Goal: Ask a question: Seek information or help from site administrators or community

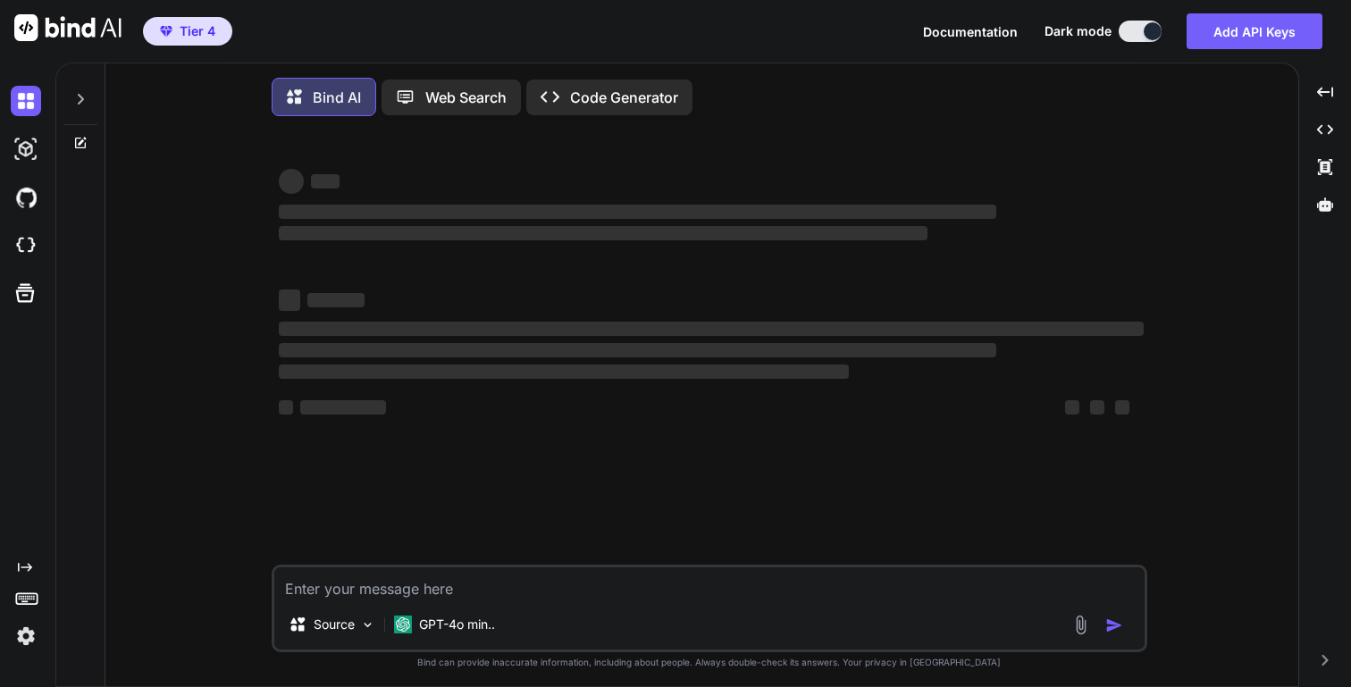
type textarea "x"
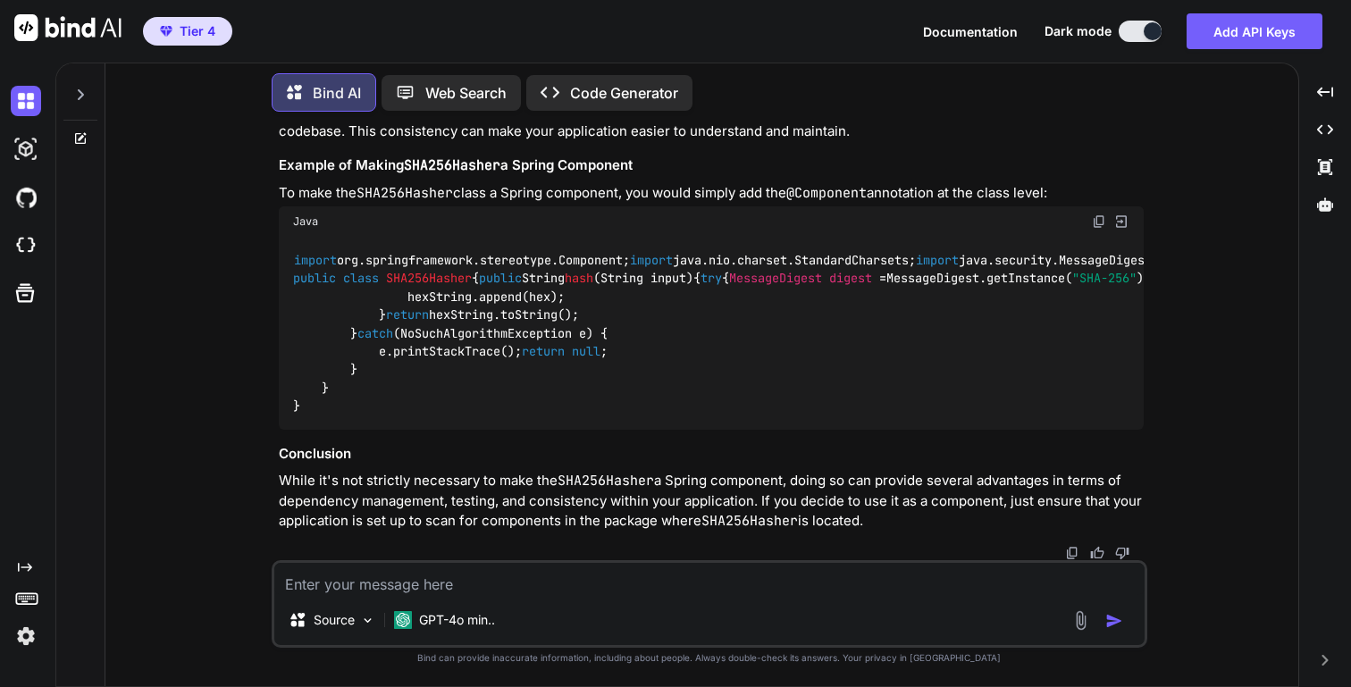
scroll to position [5972, 0]
drag, startPoint x: 339, startPoint y: 241, endPoint x: 1081, endPoint y: 352, distance: 750.9
copy code "// Wrap the request with ContentCachingRequestWrapper ContentCachingRequestWrap…"
click at [604, 586] on textarea at bounding box center [709, 579] width 870 height 32
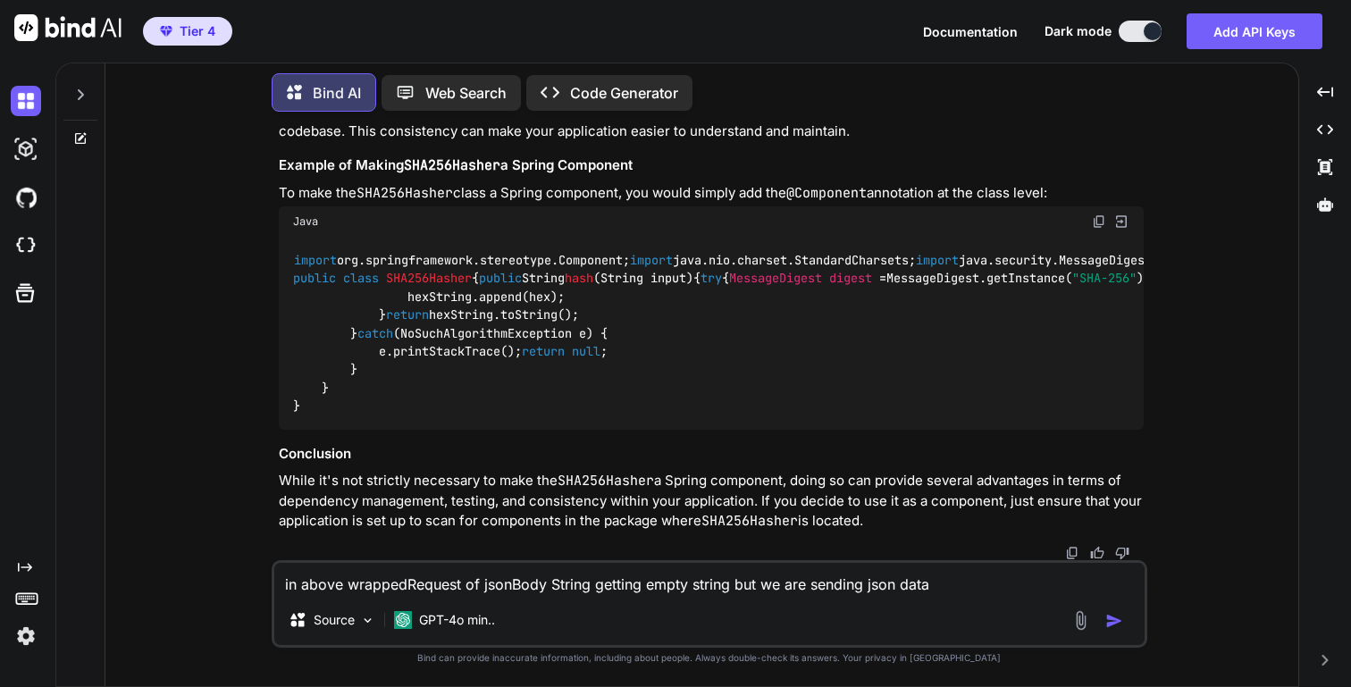
type textarea "in above wrappedRequest of jsonBody String getting empty string but we are send…"
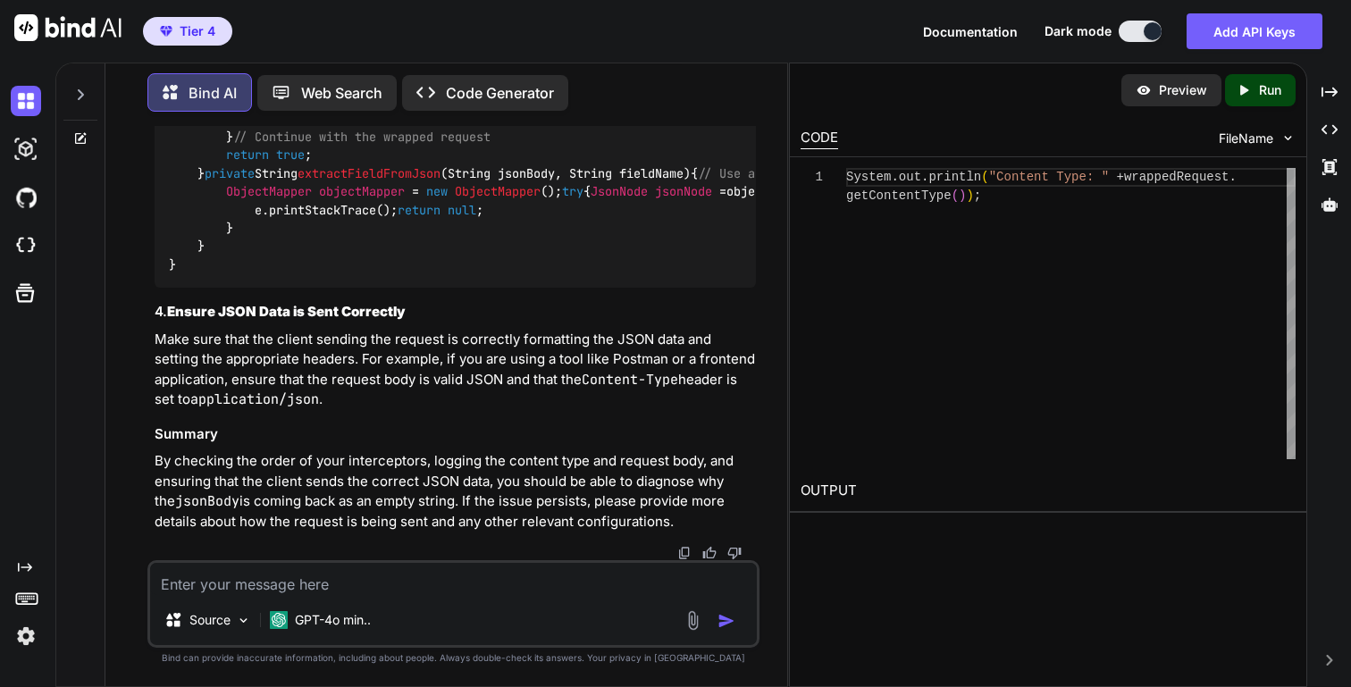
scroll to position [8791, 0]
drag, startPoint x: 475, startPoint y: 416, endPoint x: 665, endPoint y: 418, distance: 189.5
copy code "wrappedRequest.getContentType()"
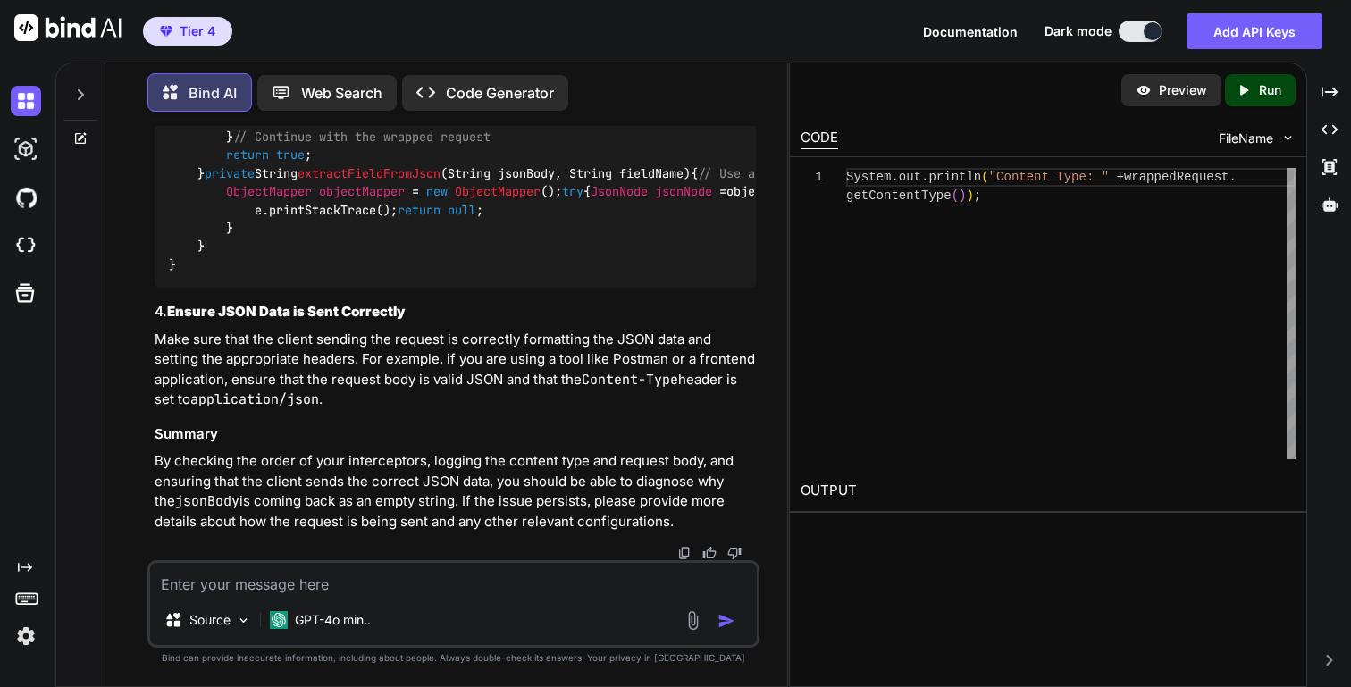
scroll to position [9303, 0]
click at [433, 596] on div "Source GPT-4o min.." at bounding box center [452, 604] width 611 height 88
click at [385, 575] on textarea at bounding box center [453, 579] width 606 height 32
paste textarea "OncePerRequestFilter"
type textarea "I have one more class with OncePerRequestFilter extends because of this ?"
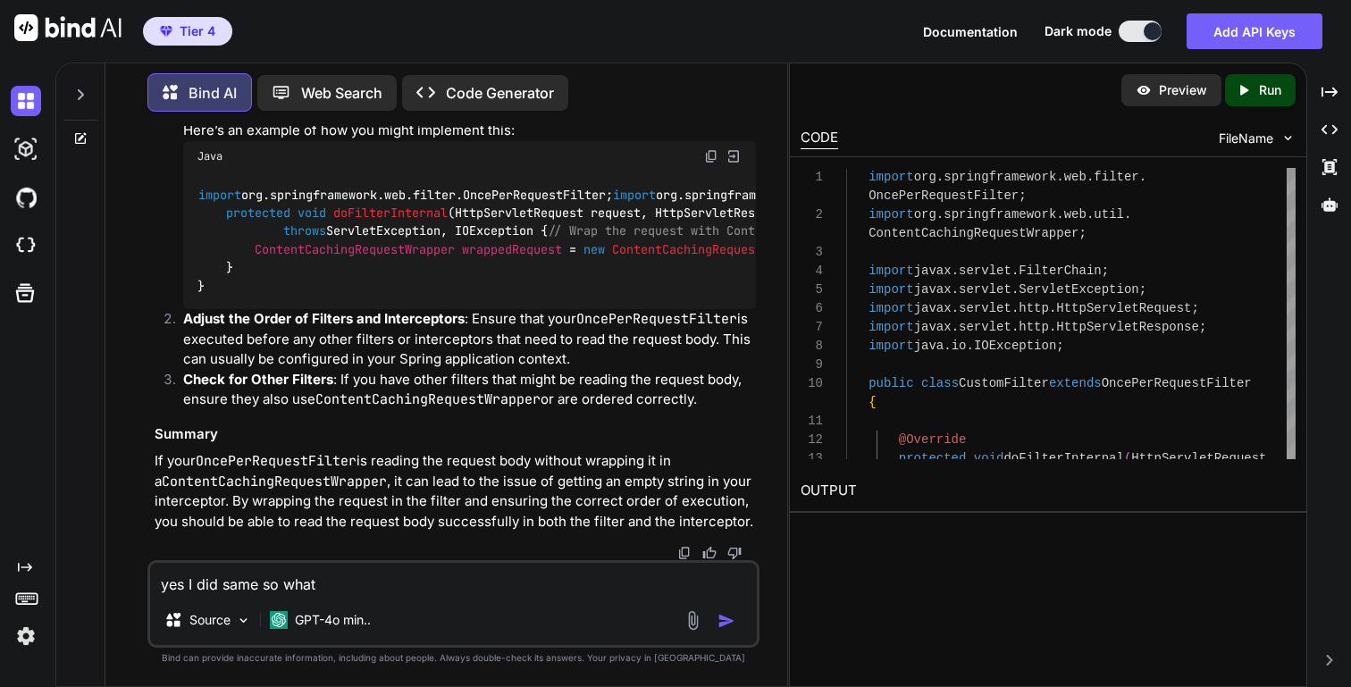
scroll to position [9196, 0]
copy span "HandlerInterceptor"
click at [383, 587] on textarea "yes I did same so what" at bounding box center [453, 579] width 606 height 32
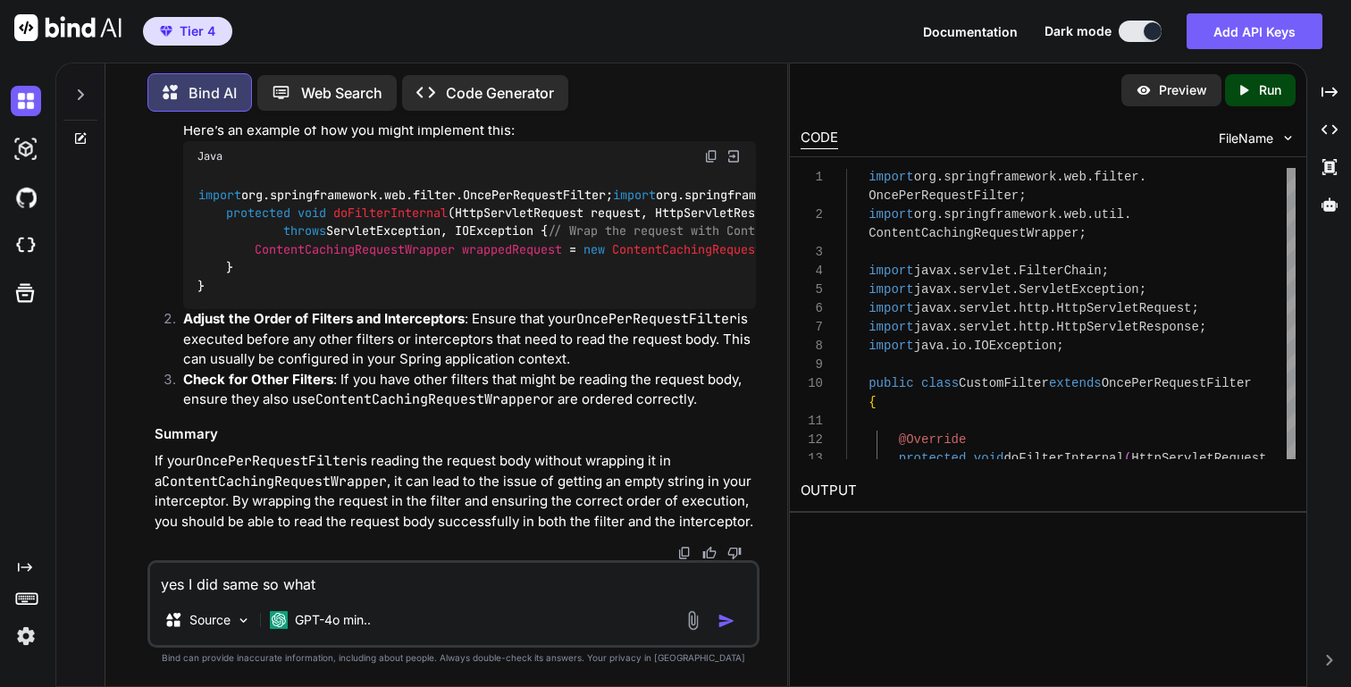
click at [313, 587] on textarea "yes I did same so what" at bounding box center [453, 579] width 606 height 32
click at [304, 587] on textarea "yes I did same so what" at bounding box center [453, 579] width 606 height 32
paste textarea "HandlerInterceptor"
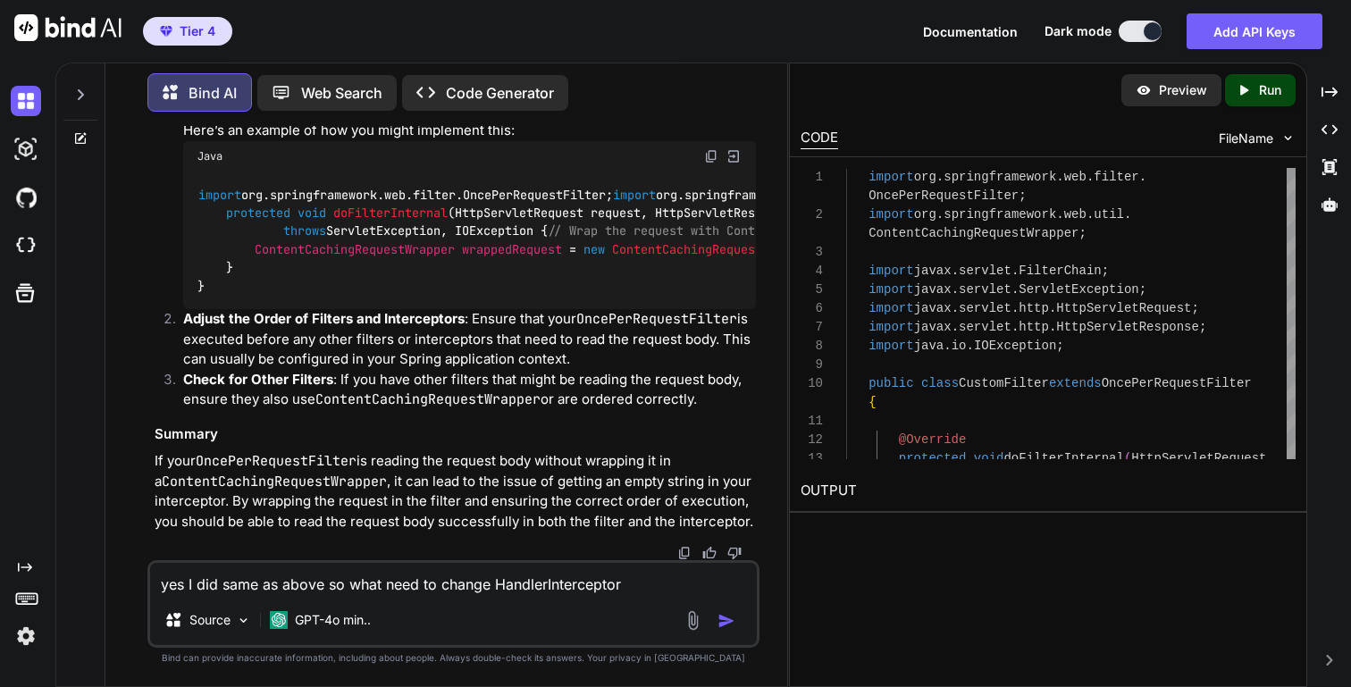
type textarea "yes I did same as above so what need to change HandlerInterceptor ?"
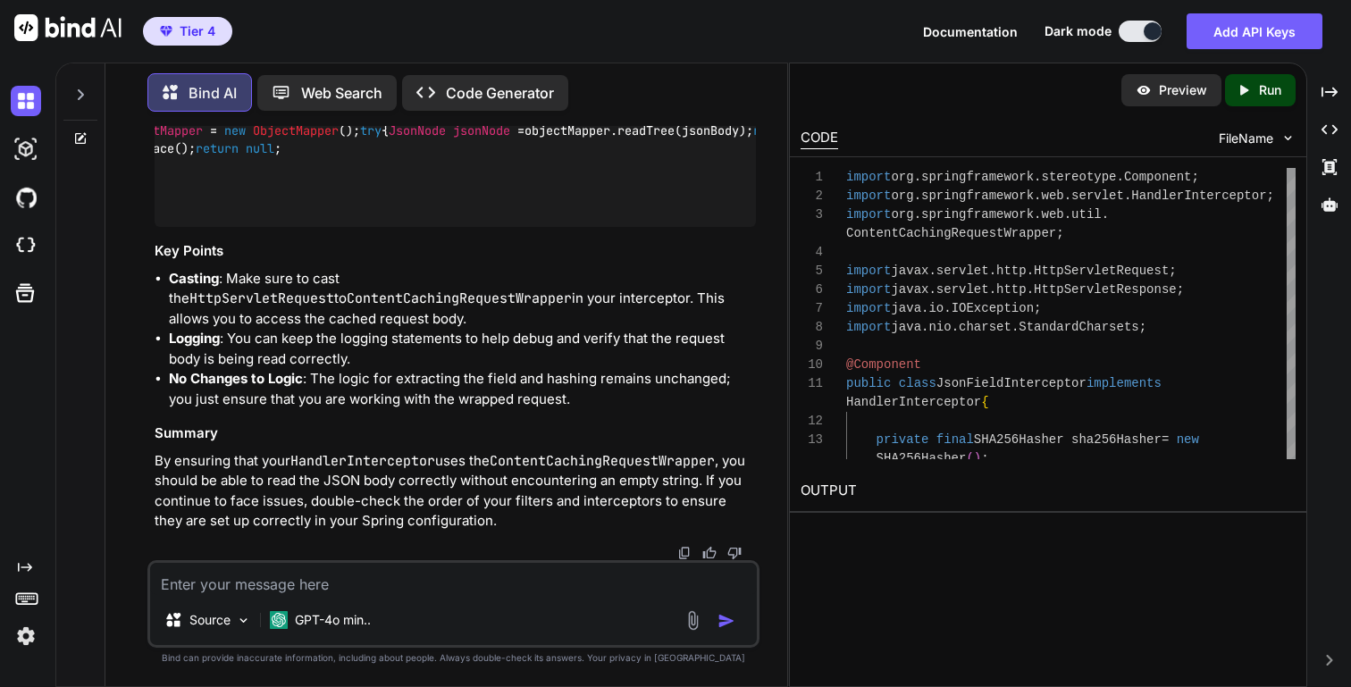
scroll to position [0, 203]
click at [358, 213] on code "import org.springframework.stereotype.Component; import org.springframework.web…" at bounding box center [1157, 20] width 2382 height 383
drag, startPoint x: 227, startPoint y: 222, endPoint x: 726, endPoint y: 219, distance: 498.7
click at [726, 219] on div "import org.springframework.stereotype.Component; import org.springframework.web…" at bounding box center [455, 21] width 601 height 411
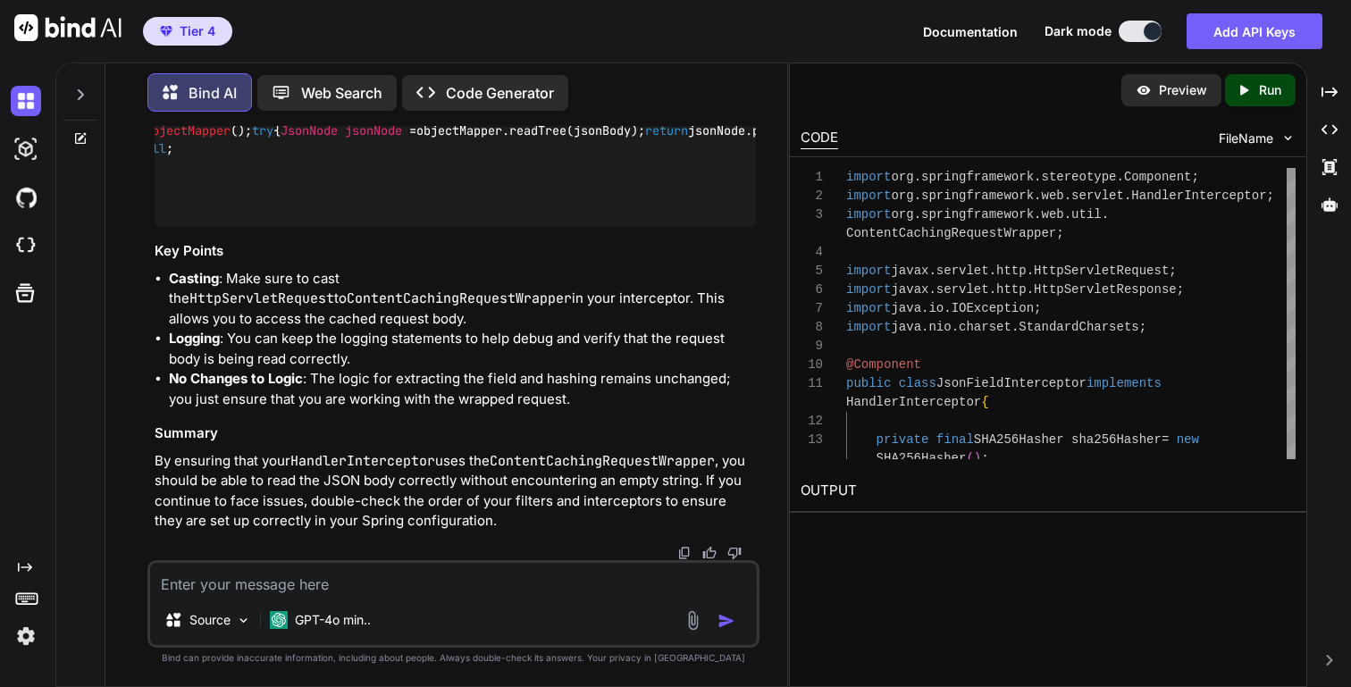
copy code "ContentCachingRequestWrapper wrappedRequest = (ContentCachingRequestWrapper) re…"
copy span "jsonBody"
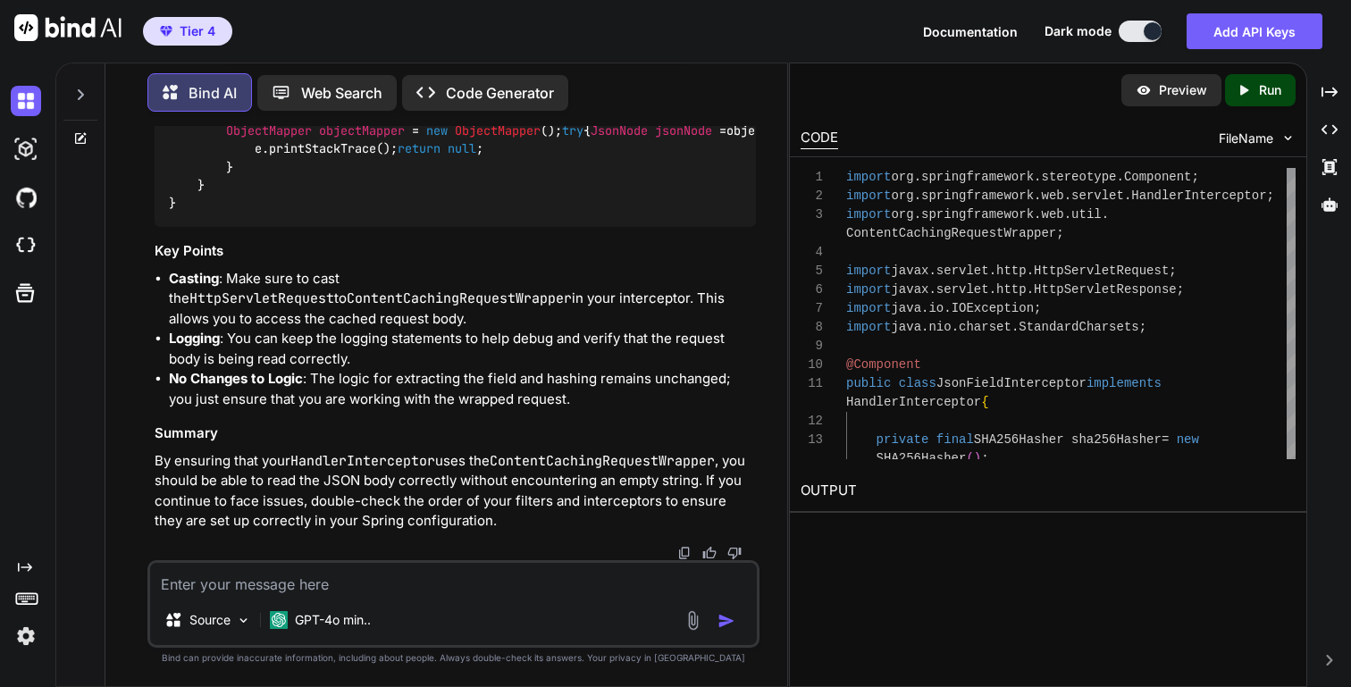
click at [235, 596] on div "Source GPT-4o min.." at bounding box center [452, 604] width 611 height 88
click at [227, 587] on textarea at bounding box center [453, 579] width 606 height 32
type textarea "d"
paste textarea "jsonBody"
click at [188, 587] on textarea "still getting jsonBody is empty" at bounding box center [453, 579] width 606 height 32
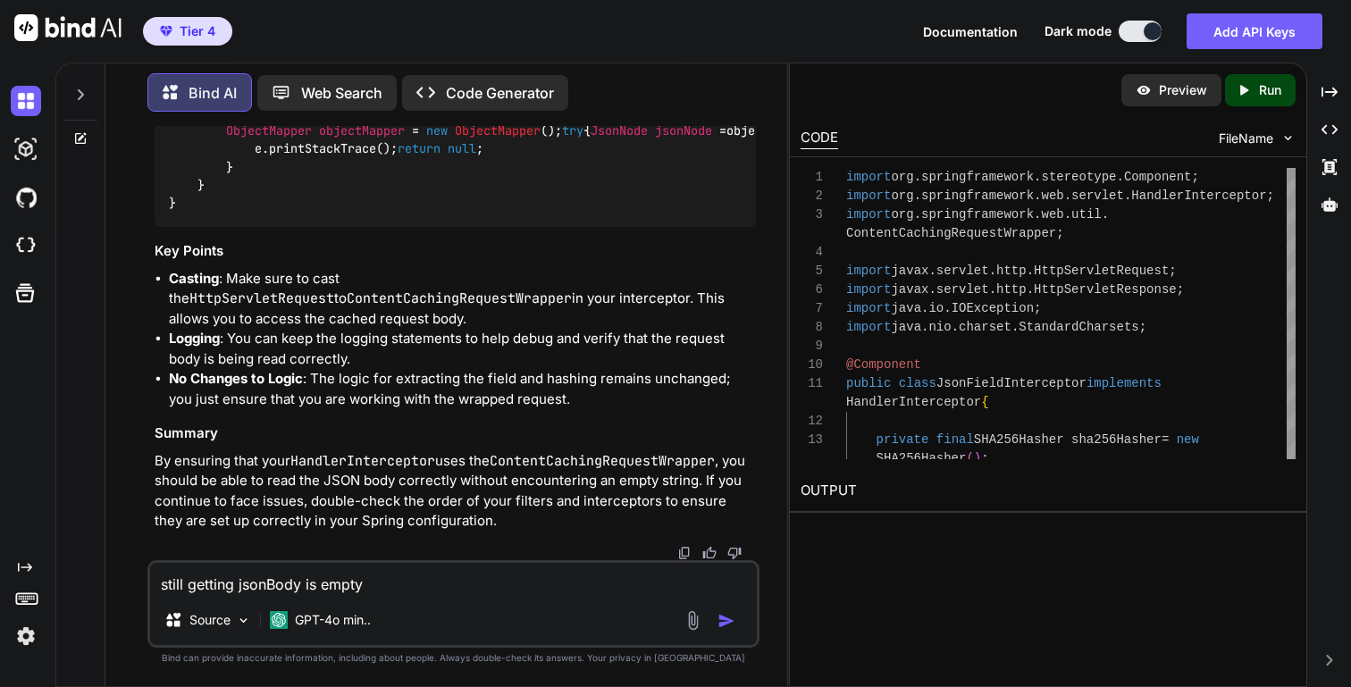
click at [163, 585] on textarea "still getting jsonBody is empty" at bounding box center [453, 579] width 606 height 32
click at [485, 580] on textarea "above change still getting jsonBody is empty" at bounding box center [453, 579] width 606 height 32
type textarea "above change still getting jsonBody is empty . can I know how to debug ?"
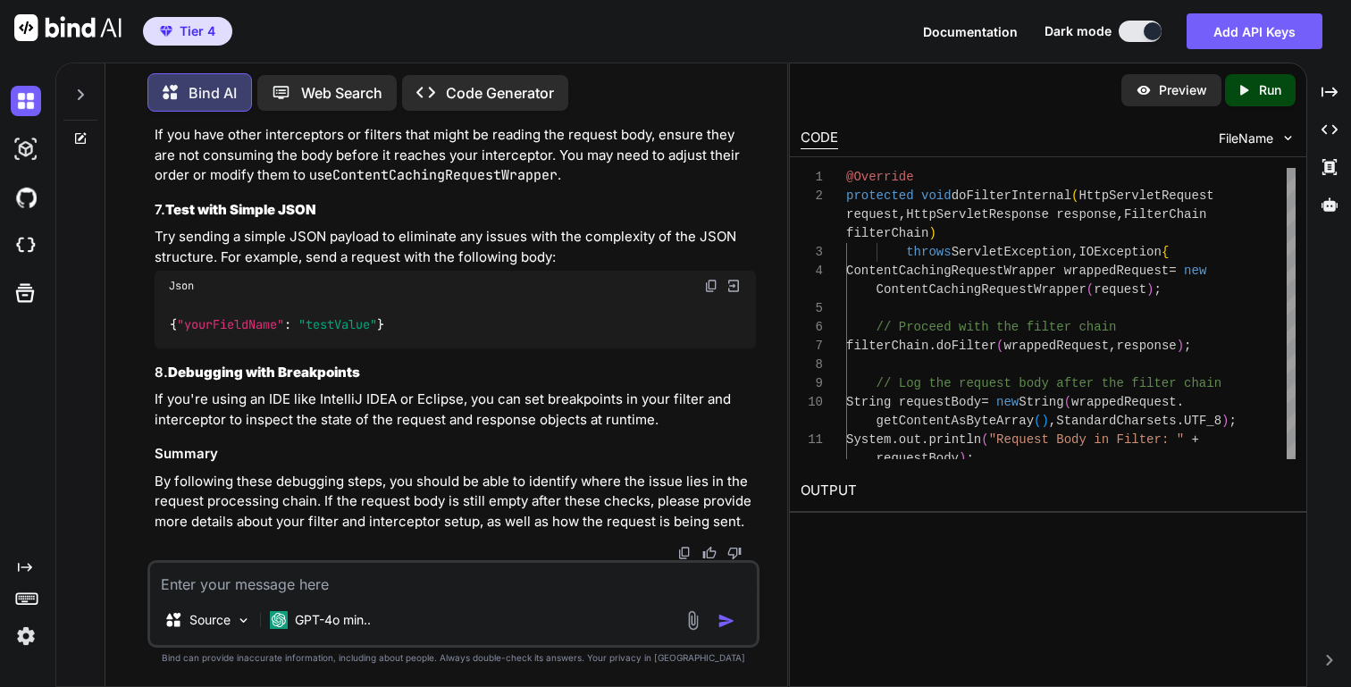
scroll to position [0, 0]
drag, startPoint x: 653, startPoint y: 392, endPoint x: 197, endPoint y: 382, distance: 456.8
copy code "String requestBody = new String (wrappedRequest.getContentAsByteArray(), Standa…"
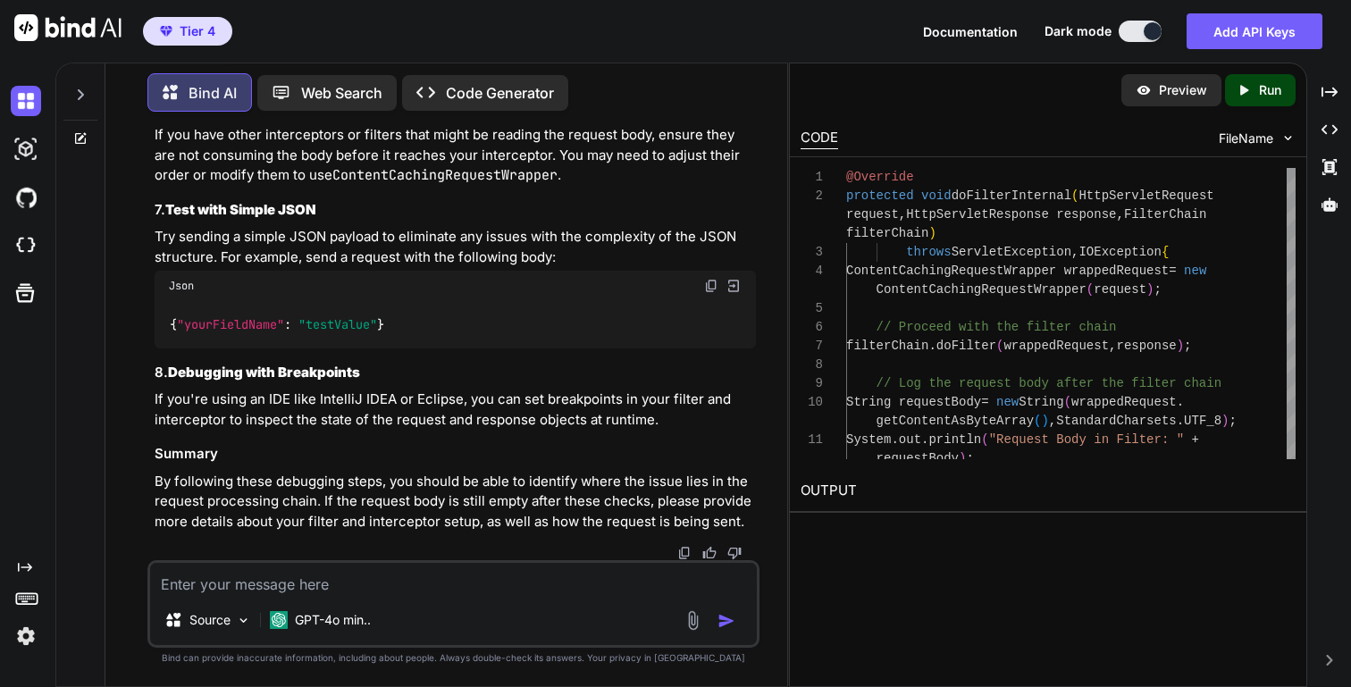
click at [247, 588] on textarea at bounding box center [453, 579] width 606 height 32
drag, startPoint x: 147, startPoint y: 193, endPoint x: 400, endPoint y: 194, distance: 252.9
click at [400, 194] on div "You Cannot resolve symbol 'CachedBodyHttpServletRequest' Bind AI The error "Can…" at bounding box center [452, 406] width 611 height 560
copy h3 "2. Log the Request Body in the Filter"
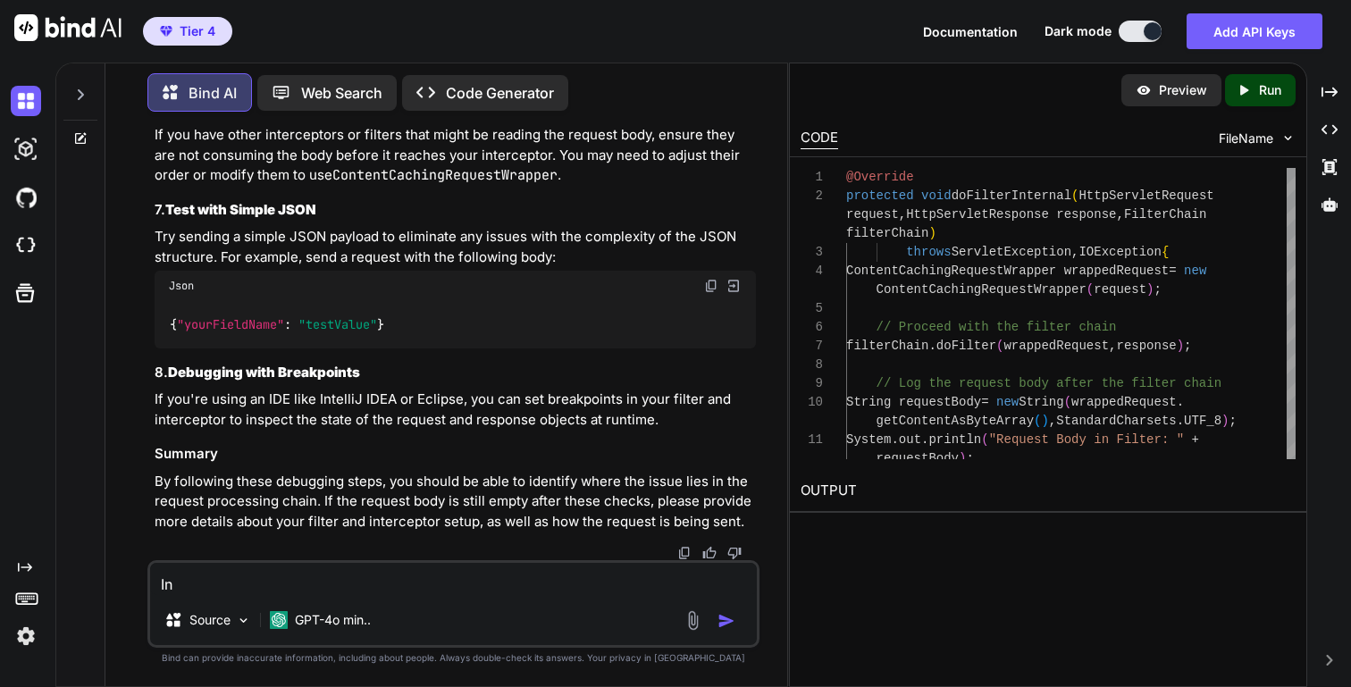
click at [215, 587] on textarea "In" at bounding box center [453, 579] width 606 height 32
paste textarea "2. Log the Request Body in the Filter"
click at [508, 586] on textarea "In above 2. Log the Request Body in the Filter showing the" at bounding box center [453, 579] width 606 height 32
click at [570, 587] on textarea "In above 2. Log the Request Body in the Filter printing json the" at bounding box center [453, 579] width 606 height 32
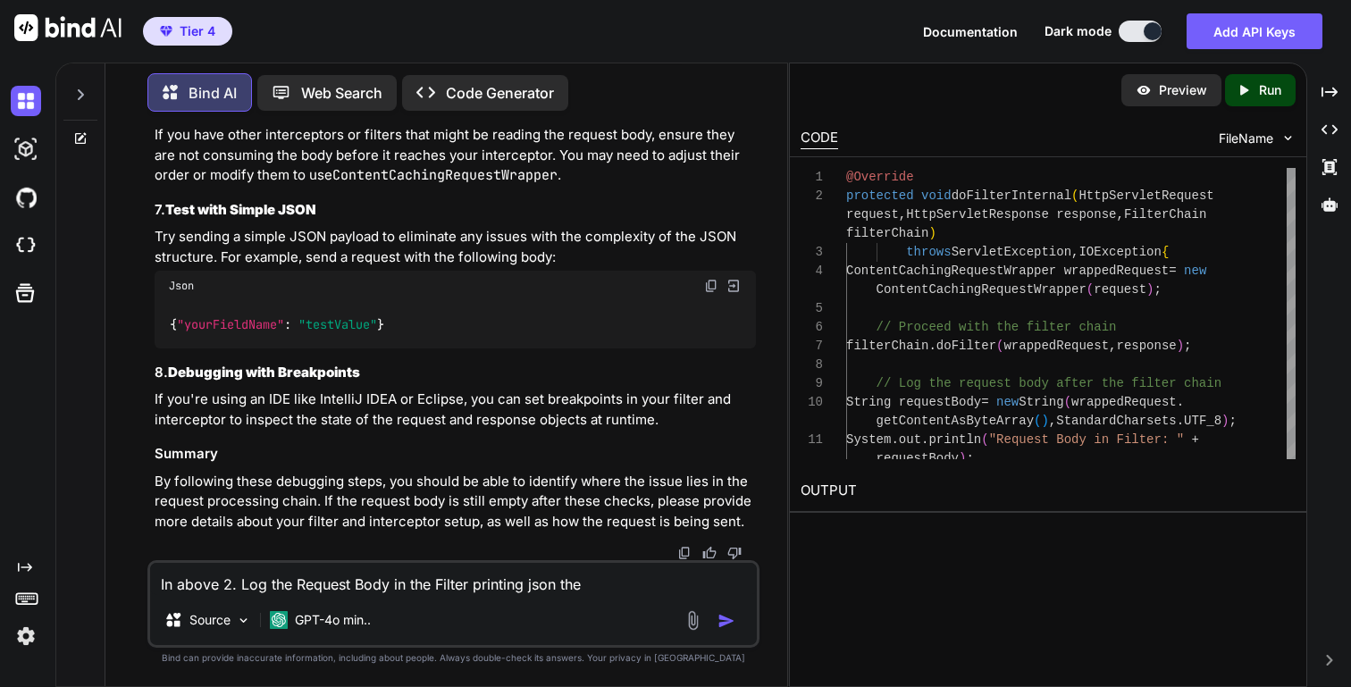
click at [570, 587] on textarea "In above 2. Log the Request Body in the Filter printing json the" at bounding box center [453, 579] width 606 height 32
paste textarea "HandlerInterceptor"
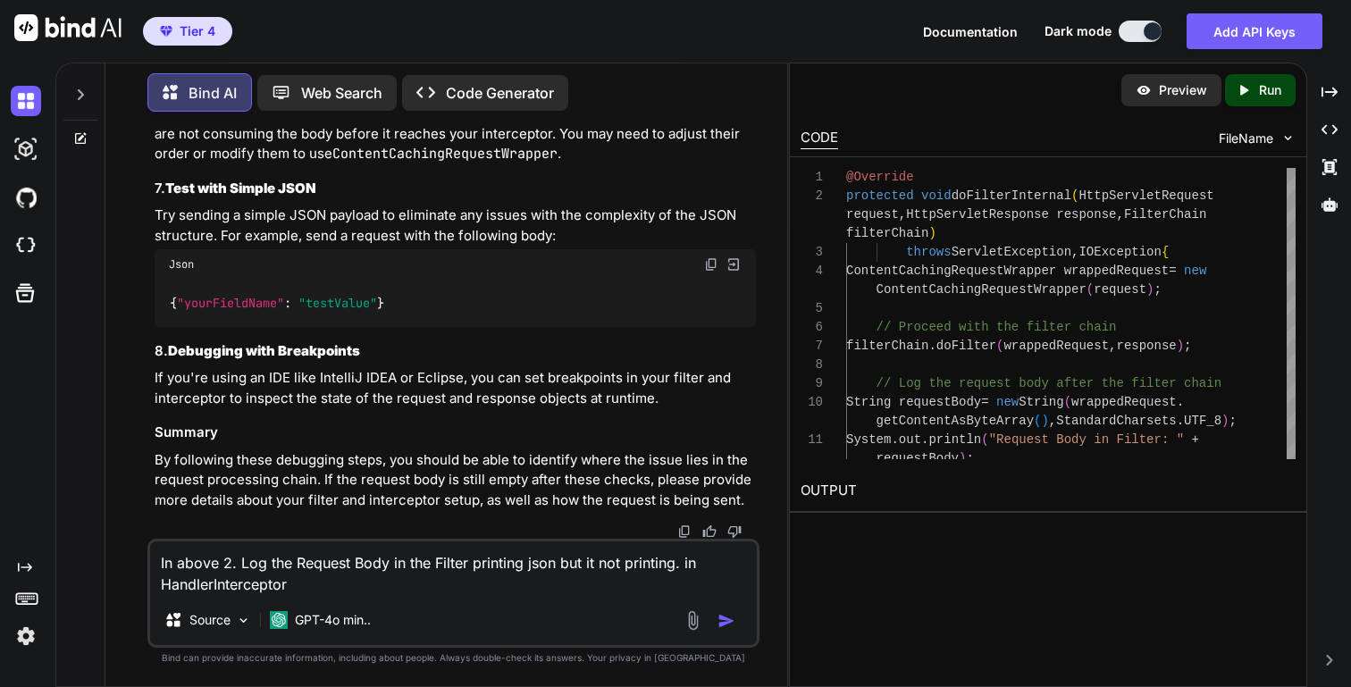
click at [681, 567] on textarea "In above 2. Log the Request Body in the Filter printing json but it not printin…" at bounding box center [453, 569] width 606 height 54
type textarea "In above 2. Log the Request Body in the Filter printing json but it not printin…"
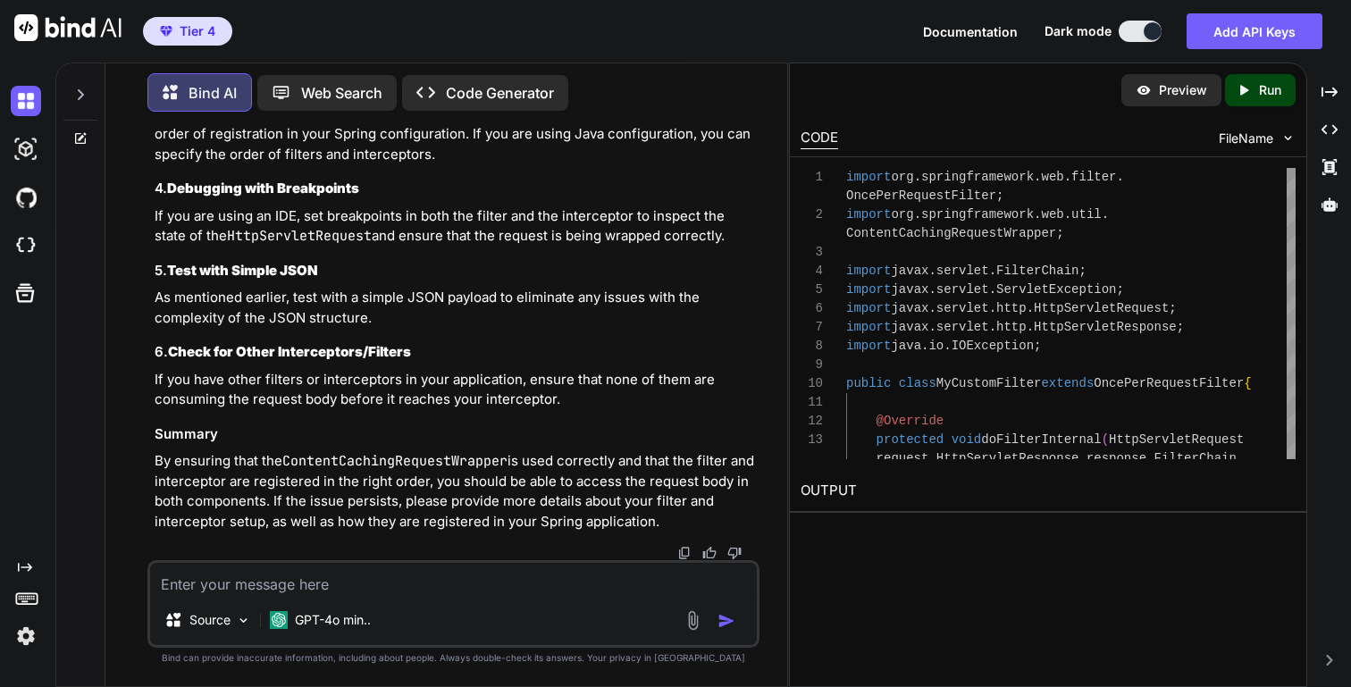
scroll to position [16526, 0]
click at [194, 95] on strong "Verify Filter Chain Execution" at bounding box center [263, 86] width 191 height 17
drag, startPoint x: 194, startPoint y: 379, endPoint x: 344, endPoint y: 370, distance: 150.4
click at [344, 95] on strong "Verify Filter Chain Execution" at bounding box center [263, 86] width 191 height 17
copy strong "Verify Filter Chain Execution"
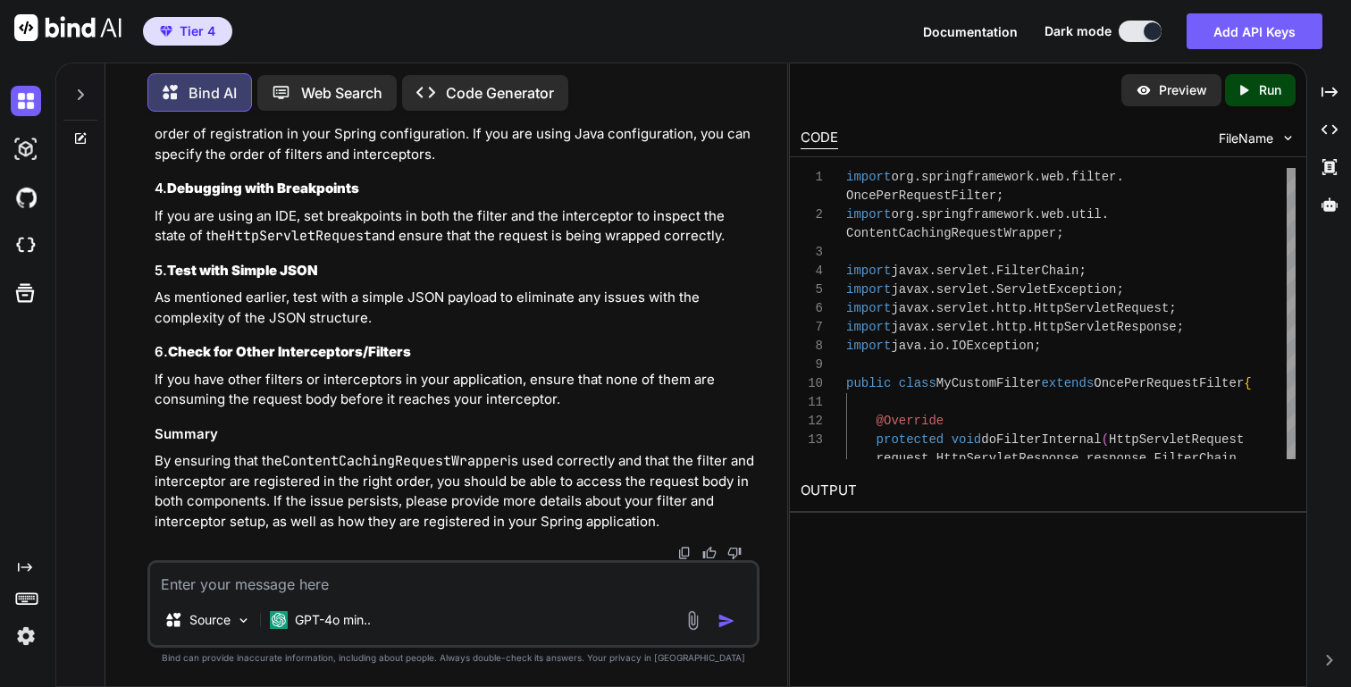
click at [302, 585] on textarea at bounding box center [453, 579] width 606 height 32
type textarea "h"
paste textarea "Verify Filter Chain Execution"
type textarea "For above how to Verify Filter Chain Execution in spring boot"
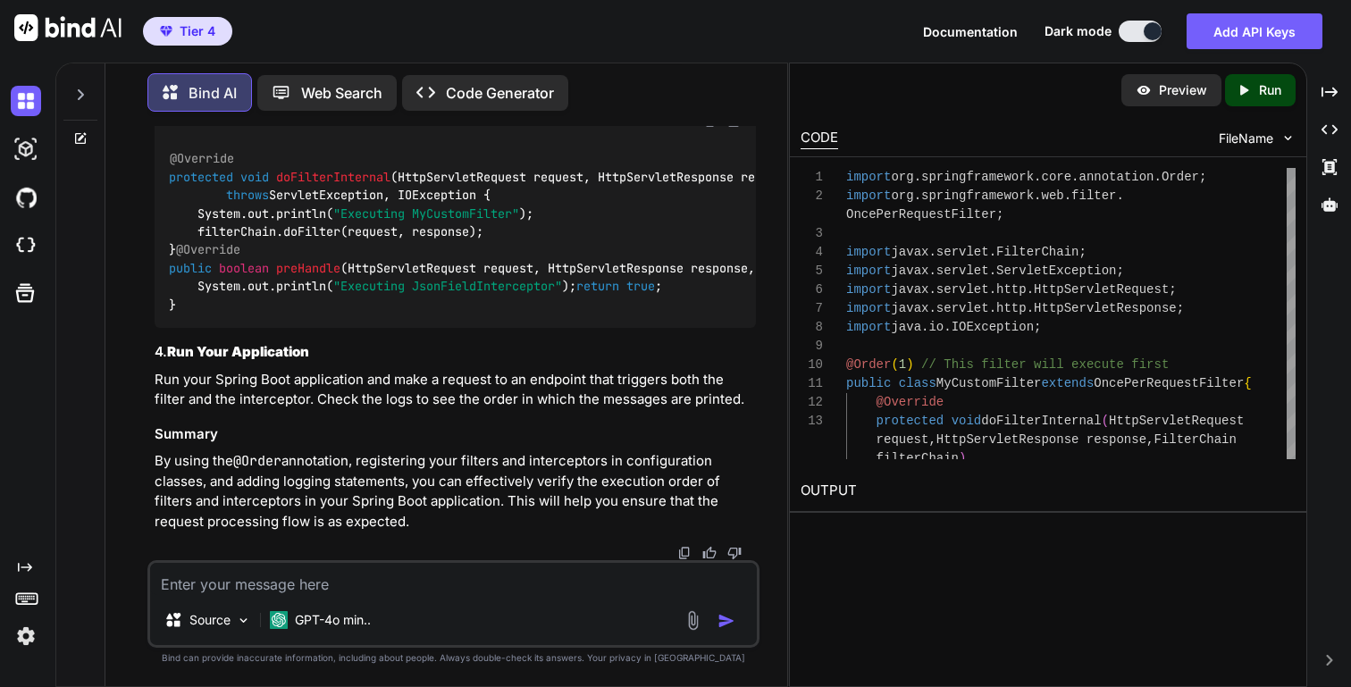
scroll to position [17690, 0]
drag, startPoint x: 237, startPoint y: 200, endPoint x: 165, endPoint y: 197, distance: 71.6
copy span "@Order(1)"
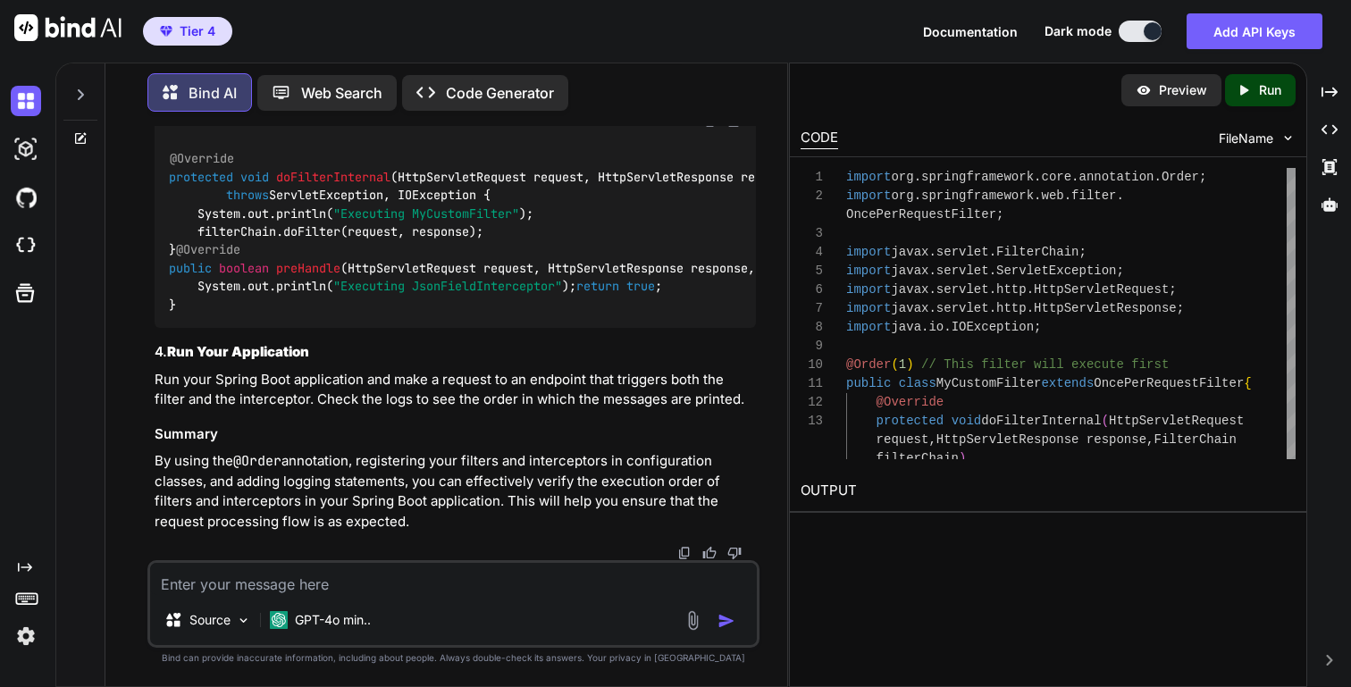
click at [416, 585] on textarea at bounding box center [453, 579] width 606 height 32
drag, startPoint x: 475, startPoint y: 362, endPoint x: 715, endPoint y: 369, distance: 239.6
copy code ".addPathPatterns( "/**" ).order( 2 );"
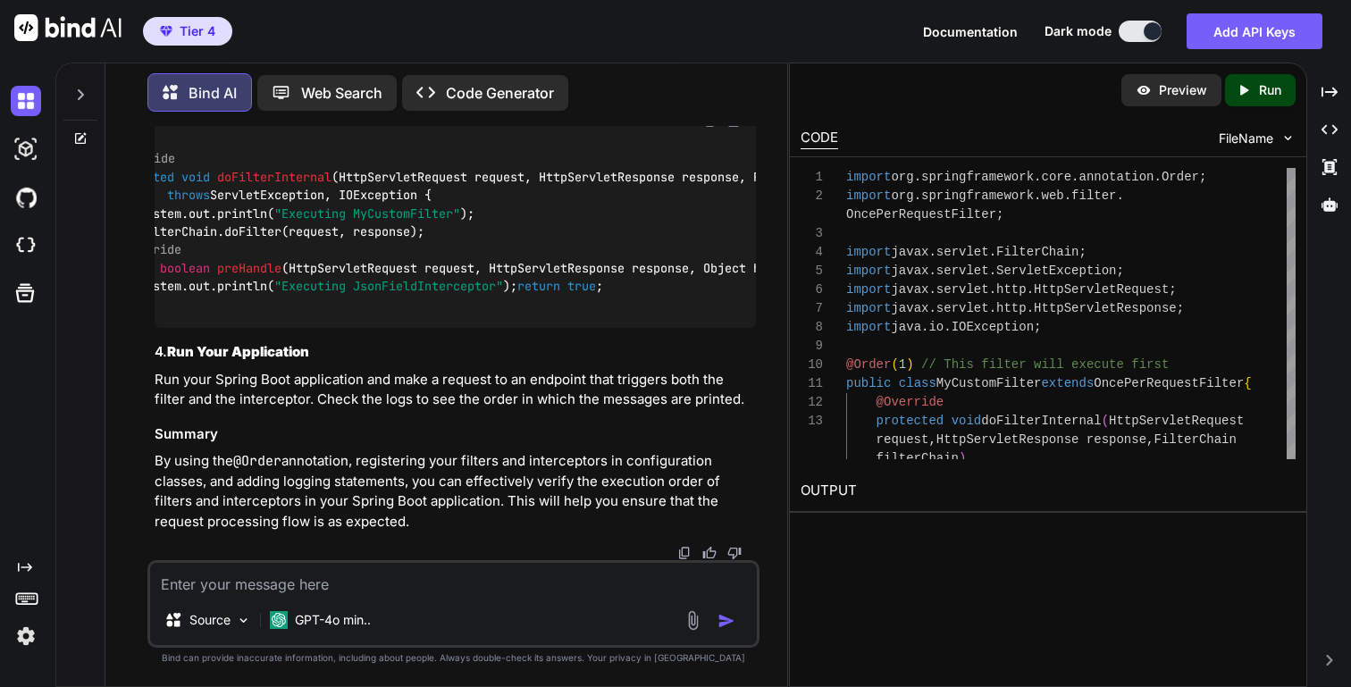
scroll to position [0, 0]
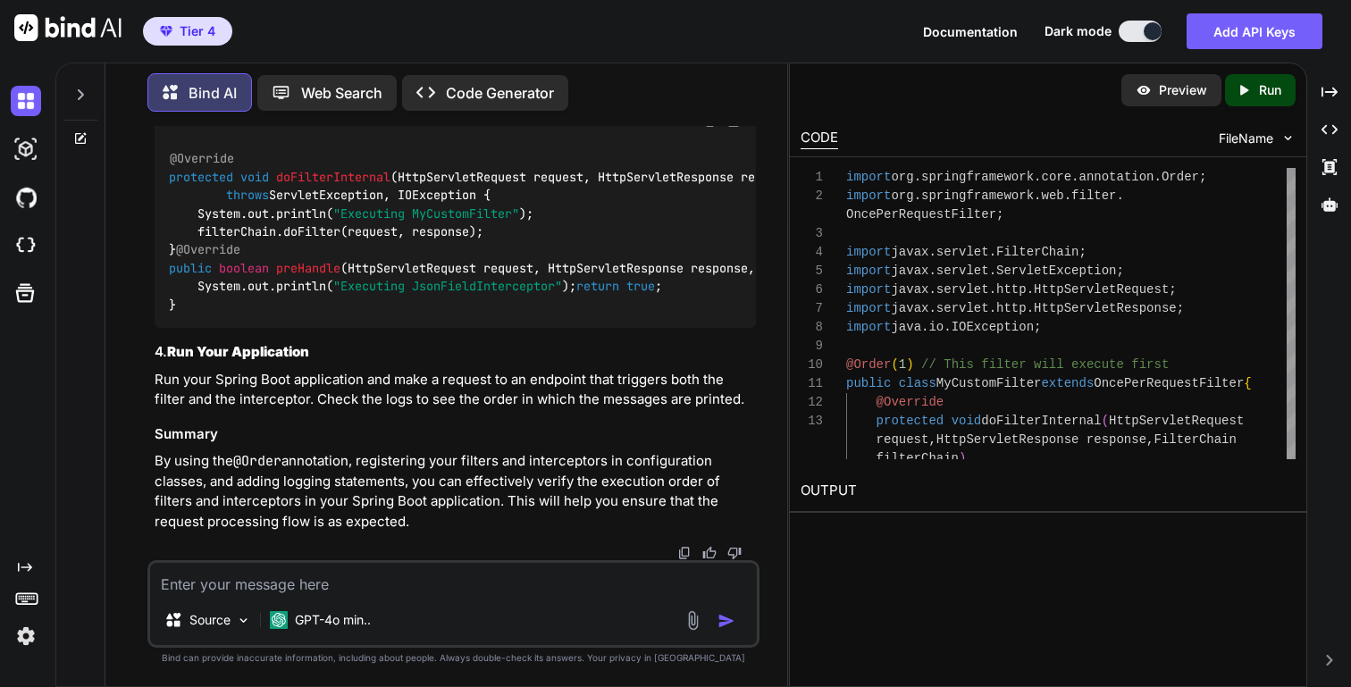
click at [309, 593] on textarea at bounding box center [453, 579] width 606 height 32
paste textarea "afterCompletion"
click at [312, 276] on span "preHandle" at bounding box center [308, 268] width 64 height 16
click at [486, 576] on textarea "In afterCompletion it able to get the json but in" at bounding box center [453, 579] width 606 height 32
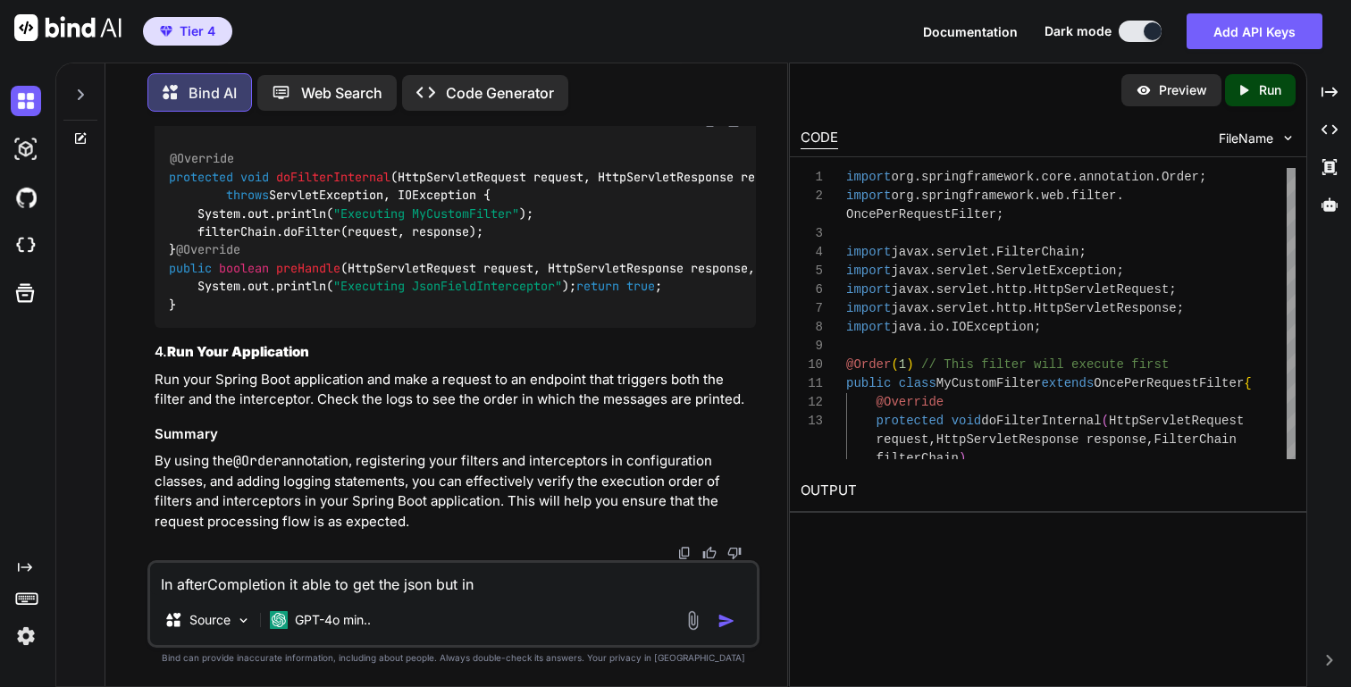
paste textarea "preHandle"
type textarea "In afterCompletion it able to get the json but in preHandle its not coming"
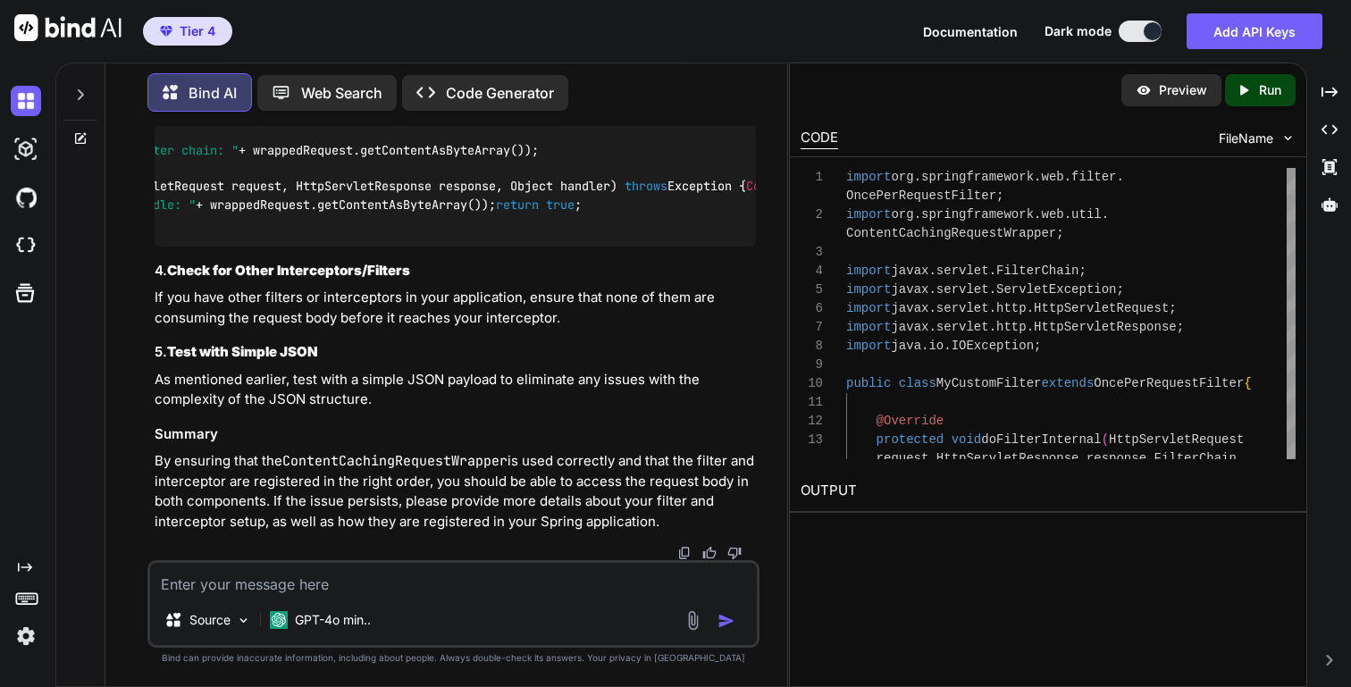
scroll to position [0, 281]
drag, startPoint x: 198, startPoint y: 353, endPoint x: 546, endPoint y: 360, distance: 348.6
click at [546, 247] on div "@Override protected void doFilterInternal (HttpServletRequest request, HttpServ…" at bounding box center [455, 123] width 601 height 248
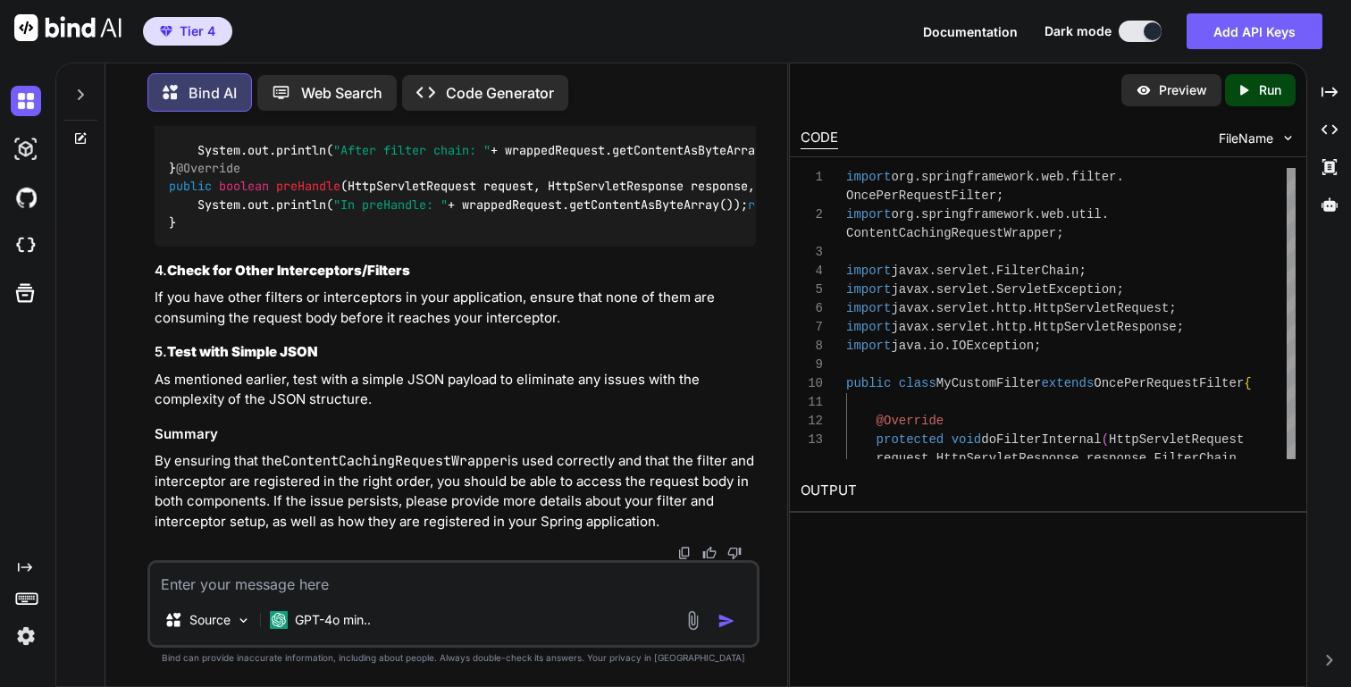
scroll to position [0, 138]
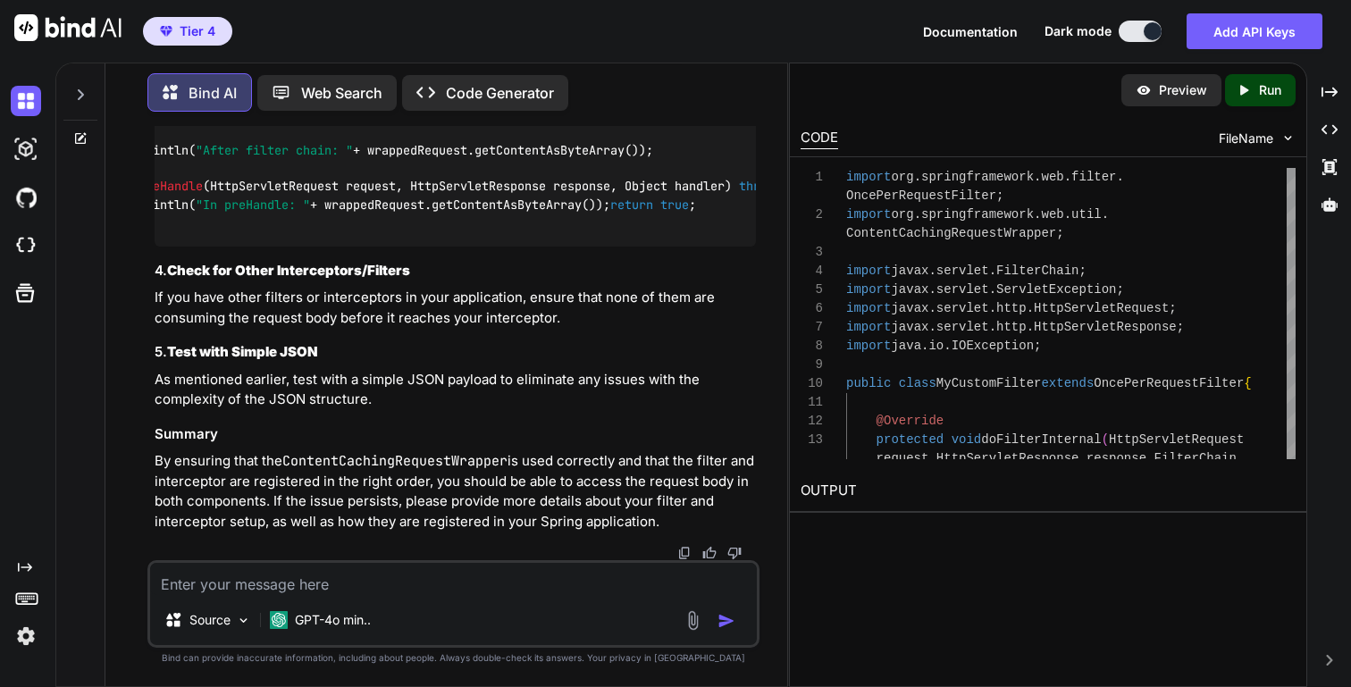
drag, startPoint x: 200, startPoint y: 419, endPoint x: 719, endPoint y: 416, distance: 519.2
click at [719, 247] on div "@Override protected void doFilterInternal (HttpServletRequest request, HttpServ…" at bounding box center [455, 123] width 601 height 248
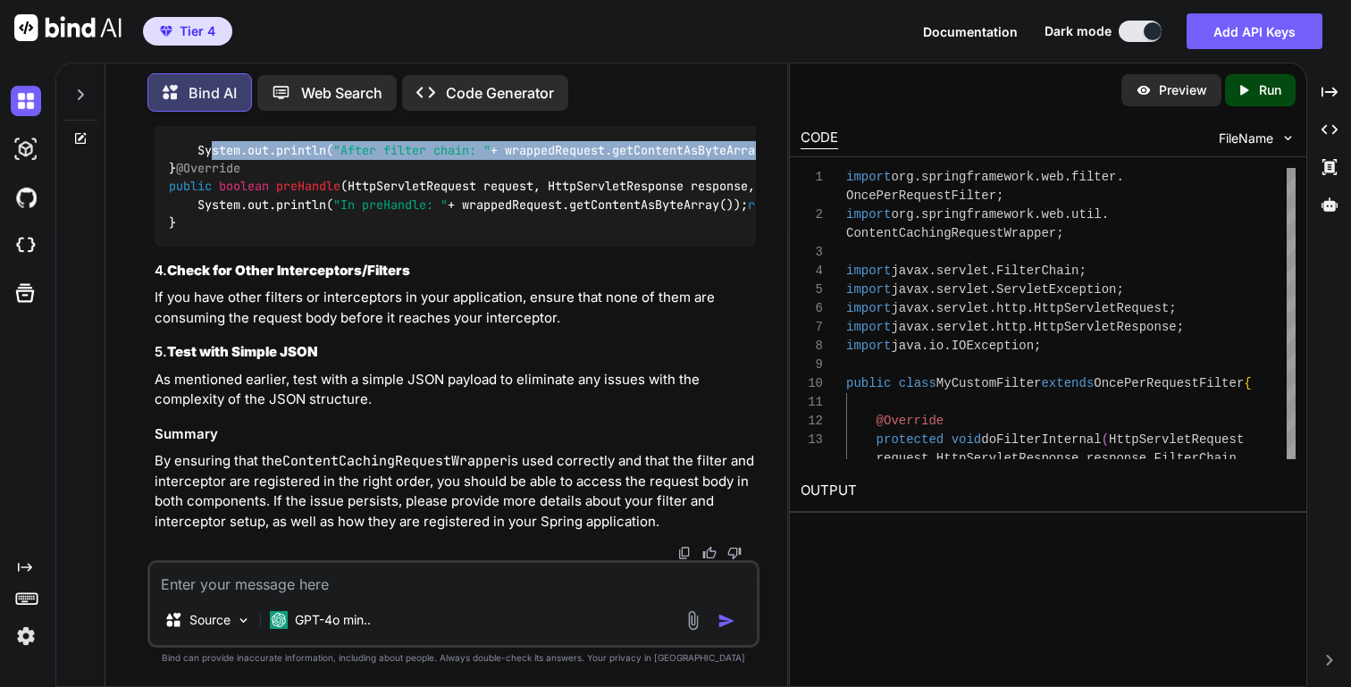
drag, startPoint x: 679, startPoint y: 425, endPoint x: 208, endPoint y: 432, distance: 471.0
click at [208, 247] on div "@Override protected void doFilterInternal (HttpServletRequest request, HttpServ…" at bounding box center [455, 123] width 601 height 248
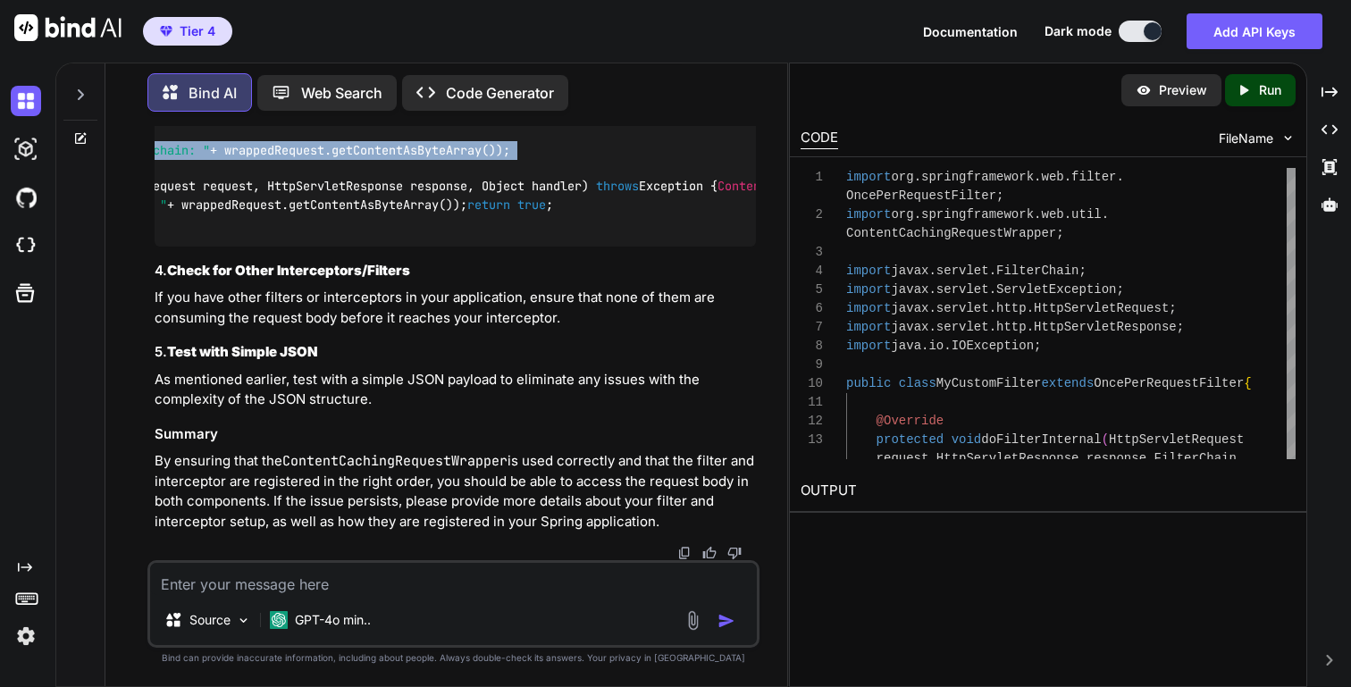
drag, startPoint x: 193, startPoint y: 423, endPoint x: 533, endPoint y: 427, distance: 339.6
click at [533, 247] on div "@Override protected void doFilterInternal (HttpServletRequest request, HttpServ…" at bounding box center [455, 123] width 601 height 248
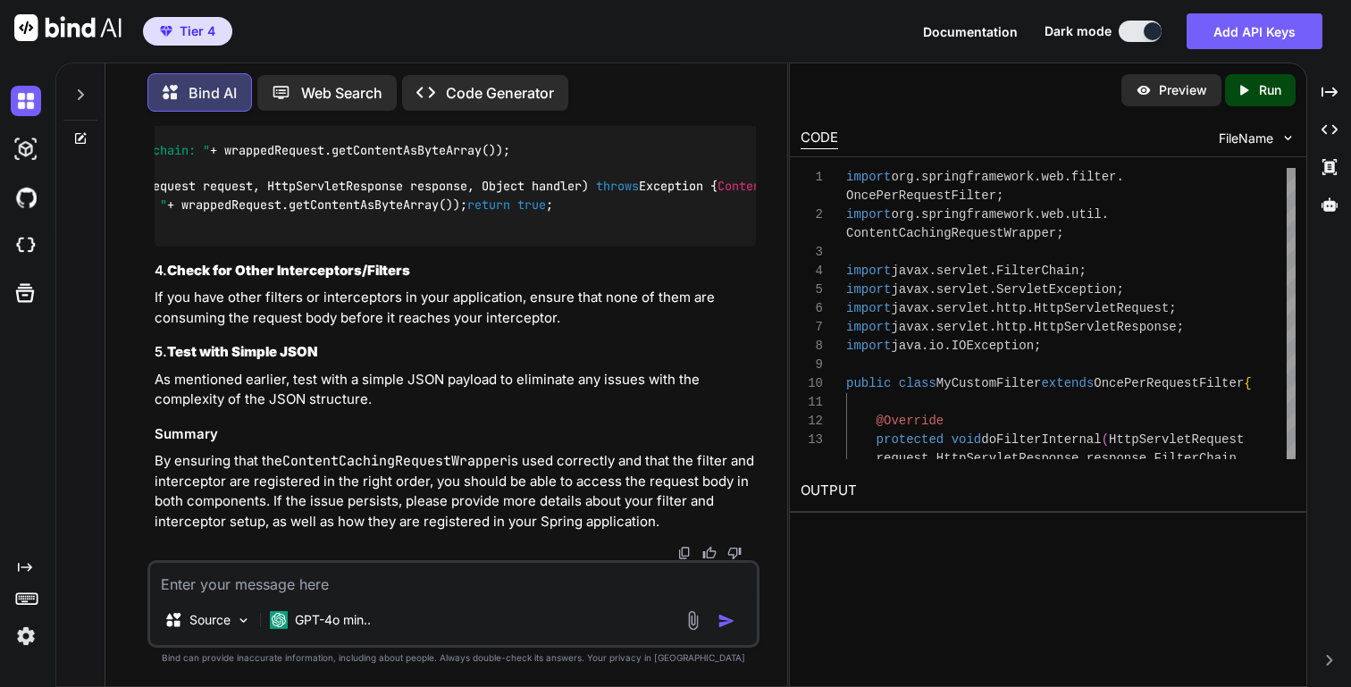
click at [300, 574] on textarea at bounding box center [453, 579] width 606 height 32
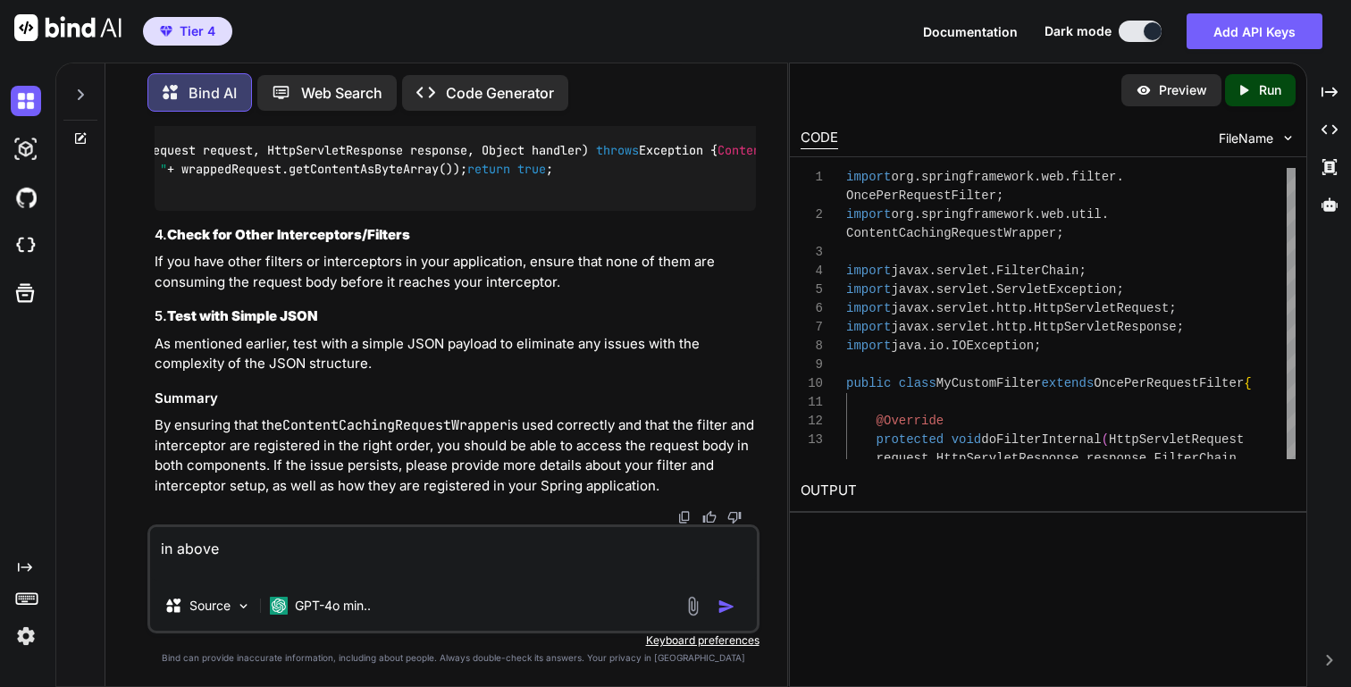
paste textarea "Before filter chain: [B@40b4972d"
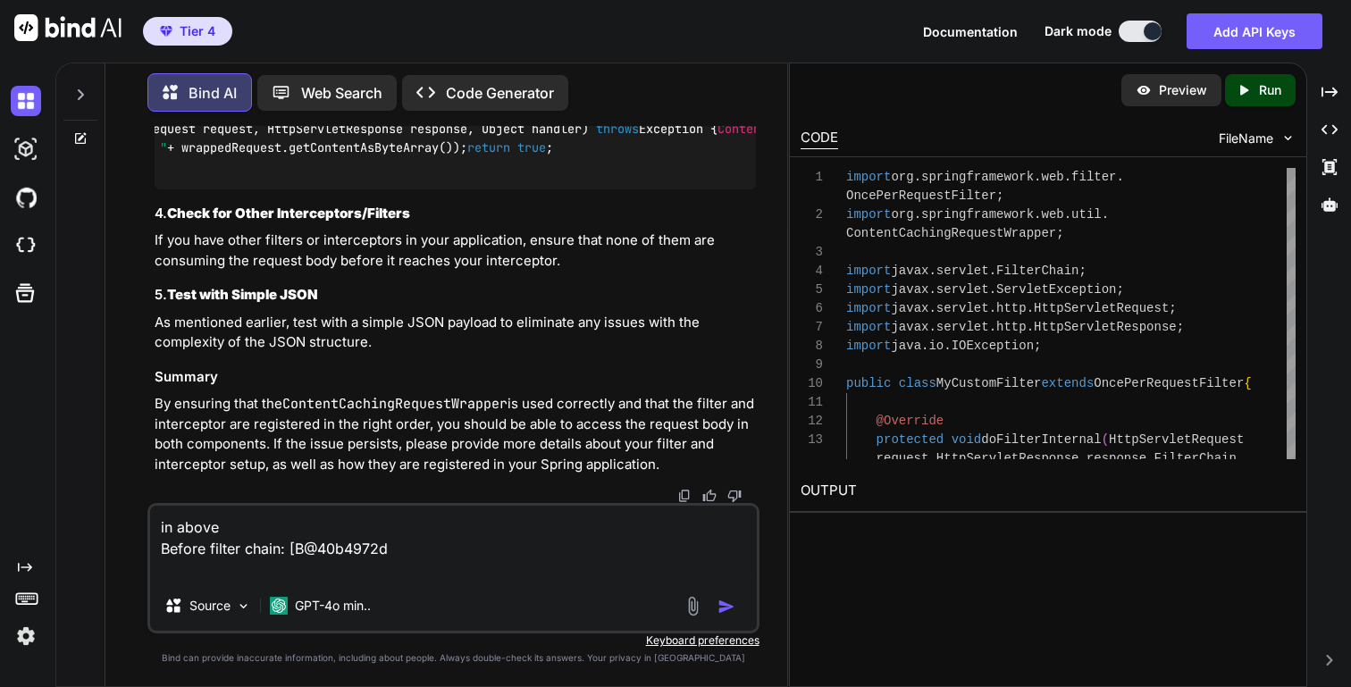
click at [254, 534] on textarea "in above Before filter chain: [B@40b4972d" at bounding box center [453, 543] width 606 height 75
click at [216, 579] on textarea "in above I got below result Before filter chain: [B@40b4972d" at bounding box center [453, 543] width 606 height 75
paste textarea "[DATE] 12:28:07.4710 33022-[http-nio-8080-exec-2] [reqId=] [DEBUG] [o.s.w.s.m.m…"
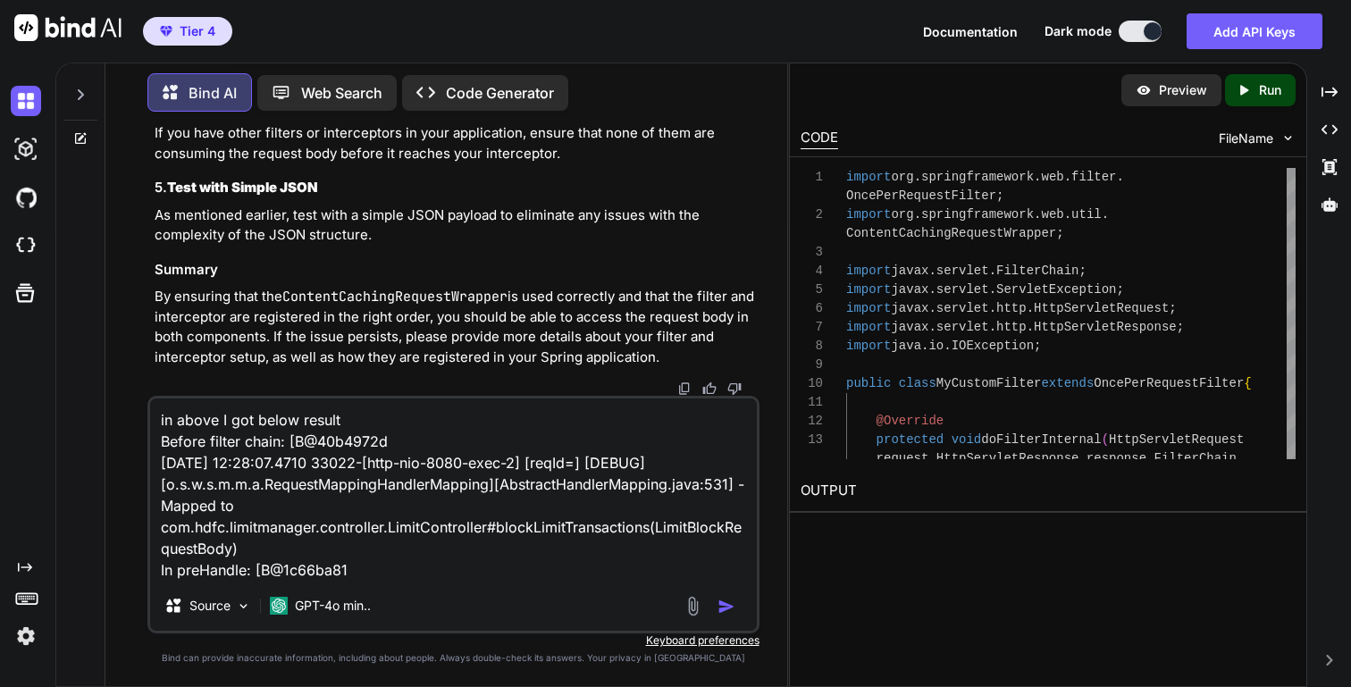
drag, startPoint x: 256, startPoint y: 555, endPoint x: 142, endPoint y: 471, distance: 141.2
click at [142, 471] on div "You Cannot resolve symbol 'CachedBodyHttpServletRequest' Bind AI The error "Can…" at bounding box center [454, 406] width 668 height 560
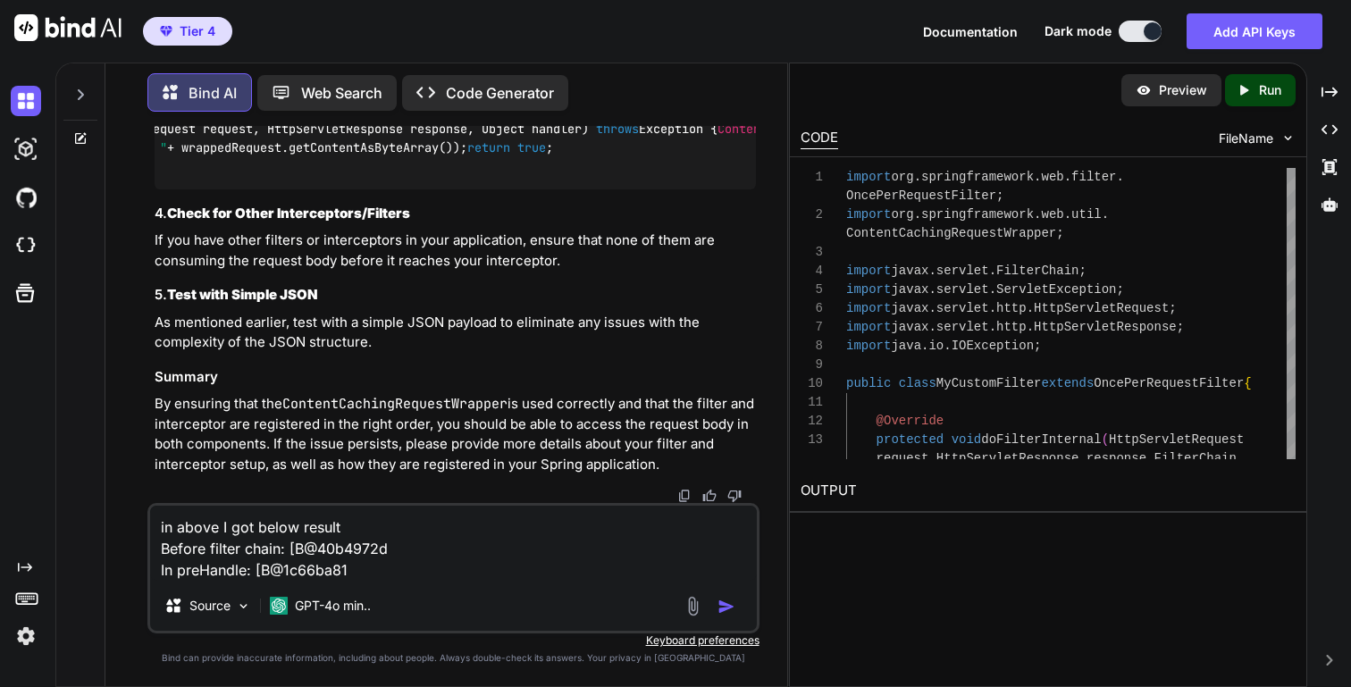
click at [377, 569] on textarea "in above I got below result Before filter chain: [B@40b4972d In preHandle: [B@1…" at bounding box center [453, 543] width 606 height 75
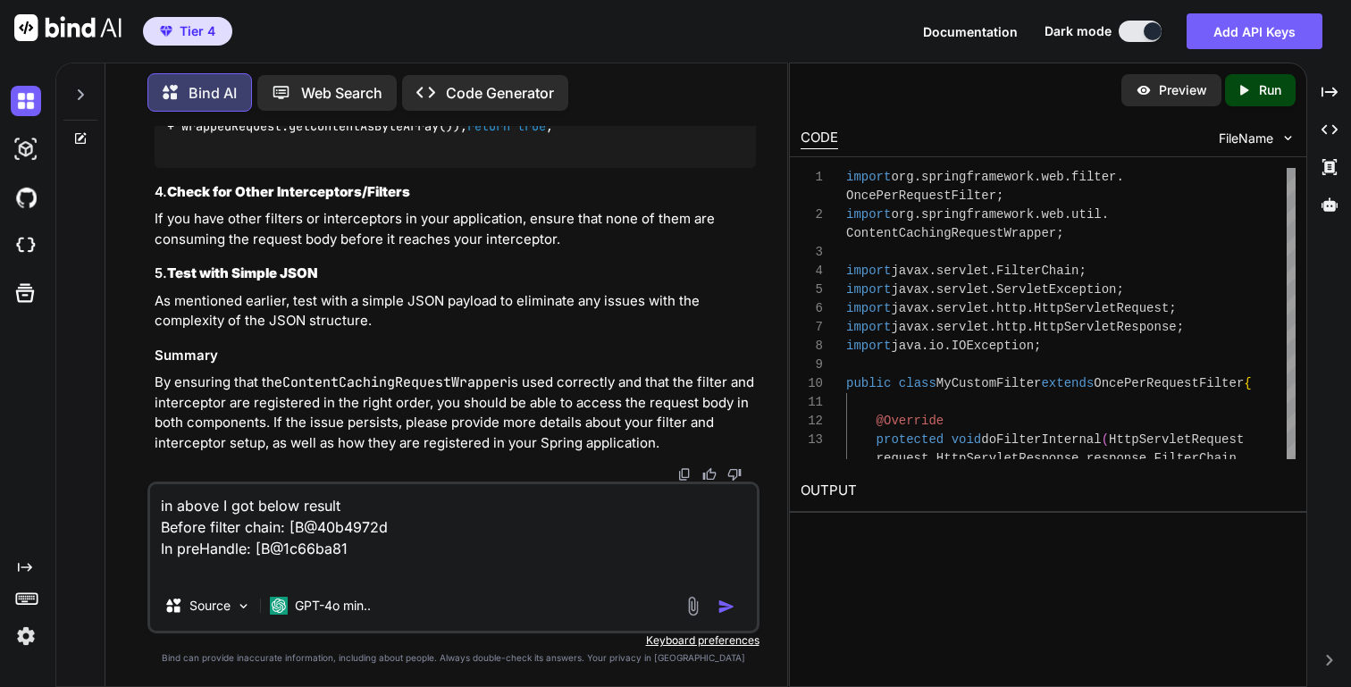
paste textarea "After filter chain: [B@1abb500b"
type textarea "in above I got below result Before filter chain: [B@40b4972d In preHandle: [B@1…"
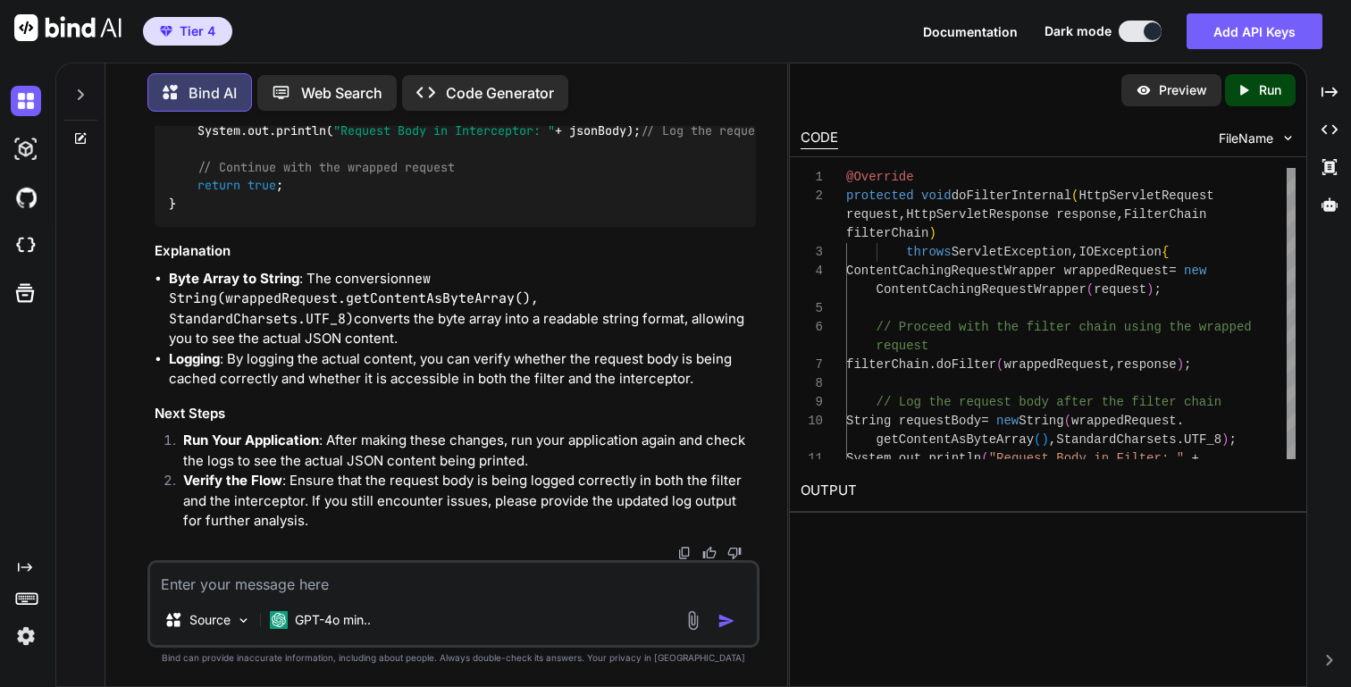
scroll to position [21213, 0]
drag, startPoint x: 341, startPoint y: 219, endPoint x: 150, endPoint y: 216, distance: 191.3
click at [150, 216] on div "You Cannot resolve symbol 'CachedBodyHttpServletRequest' Bind AI The error "Can…" at bounding box center [452, 406] width 611 height 560
click at [290, 575] on textarea at bounding box center [453, 579] width 606 height 32
type textarea "z"
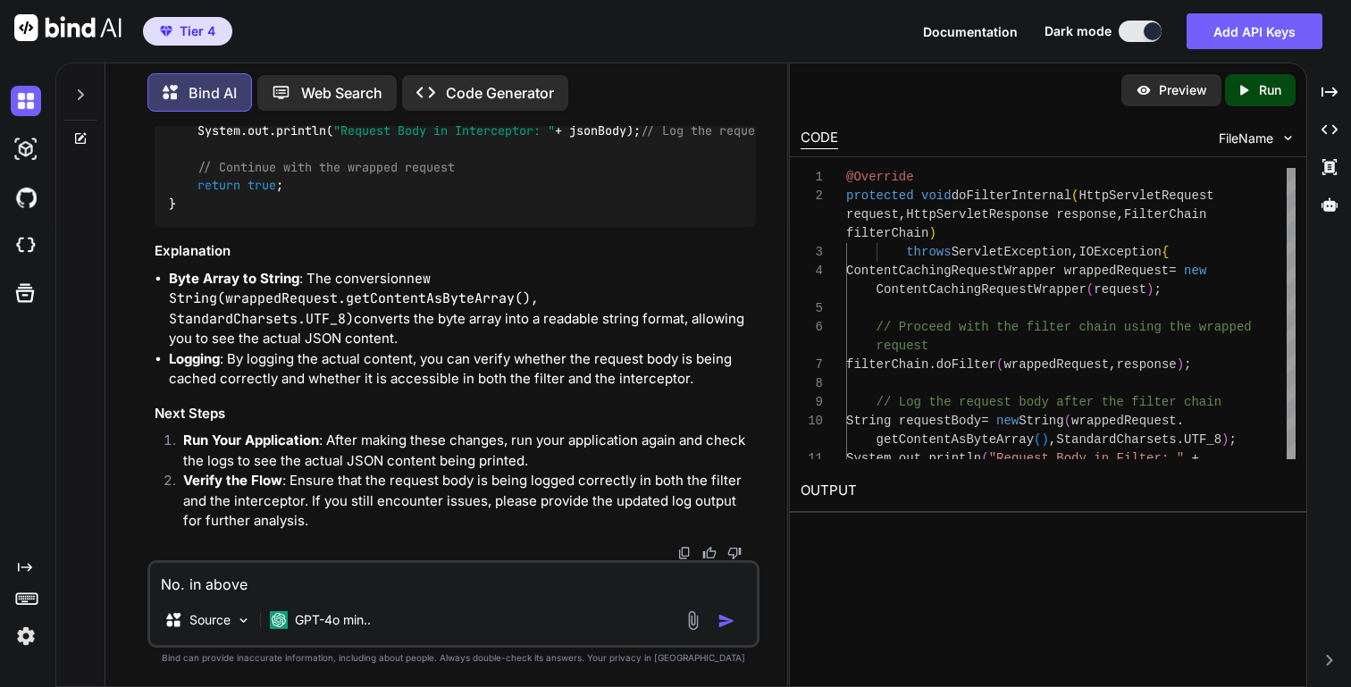
paste textarea "3. Debugging with Logging"
click at [254, 582] on textarea "No. in above 3. Debugging with Logging i got the above result" at bounding box center [453, 579] width 606 height 32
click at [248, 593] on textarea "No. in above 3. Debugging with Logging i got the above result" at bounding box center [453, 579] width 606 height 32
type textarea "No. in above of above 3. Debugging with Logging i got the above result"
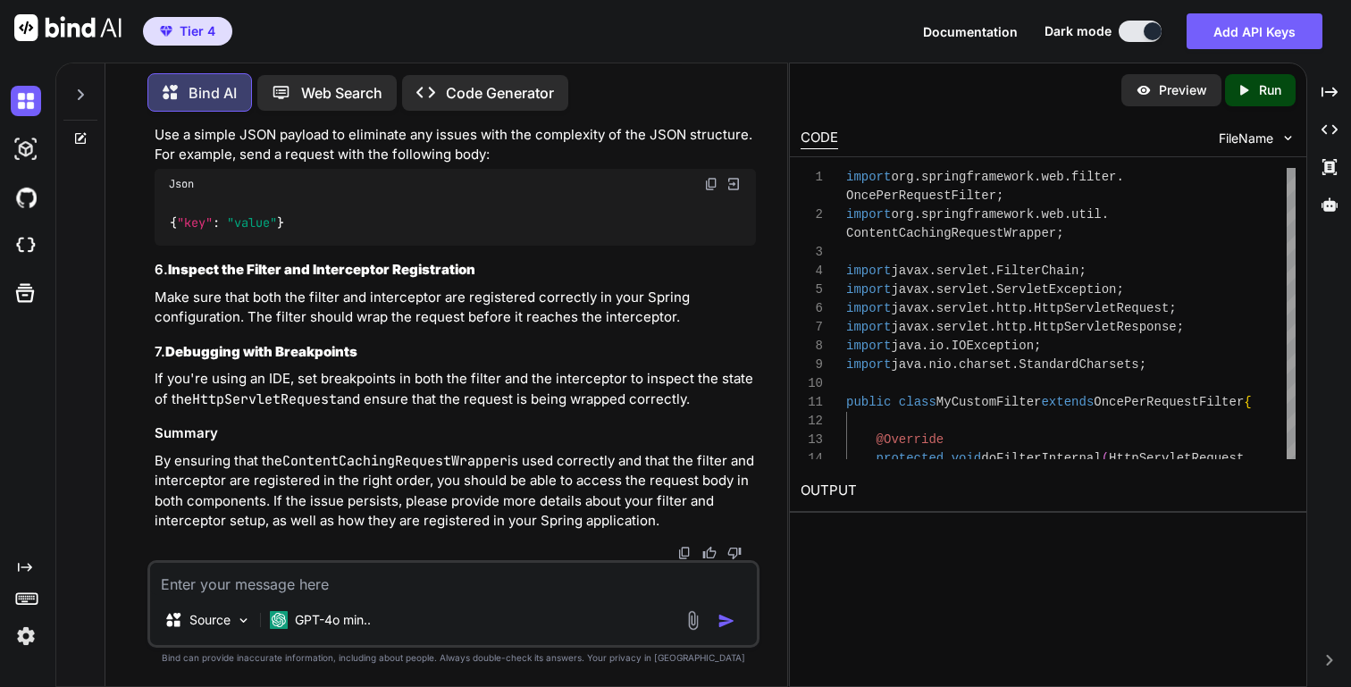
scroll to position [24058, 0]
drag, startPoint x: 226, startPoint y: 382, endPoint x: 692, endPoint y: 393, distance: 465.8
click at [322, 591] on textarea at bounding box center [453, 579] width 606 height 32
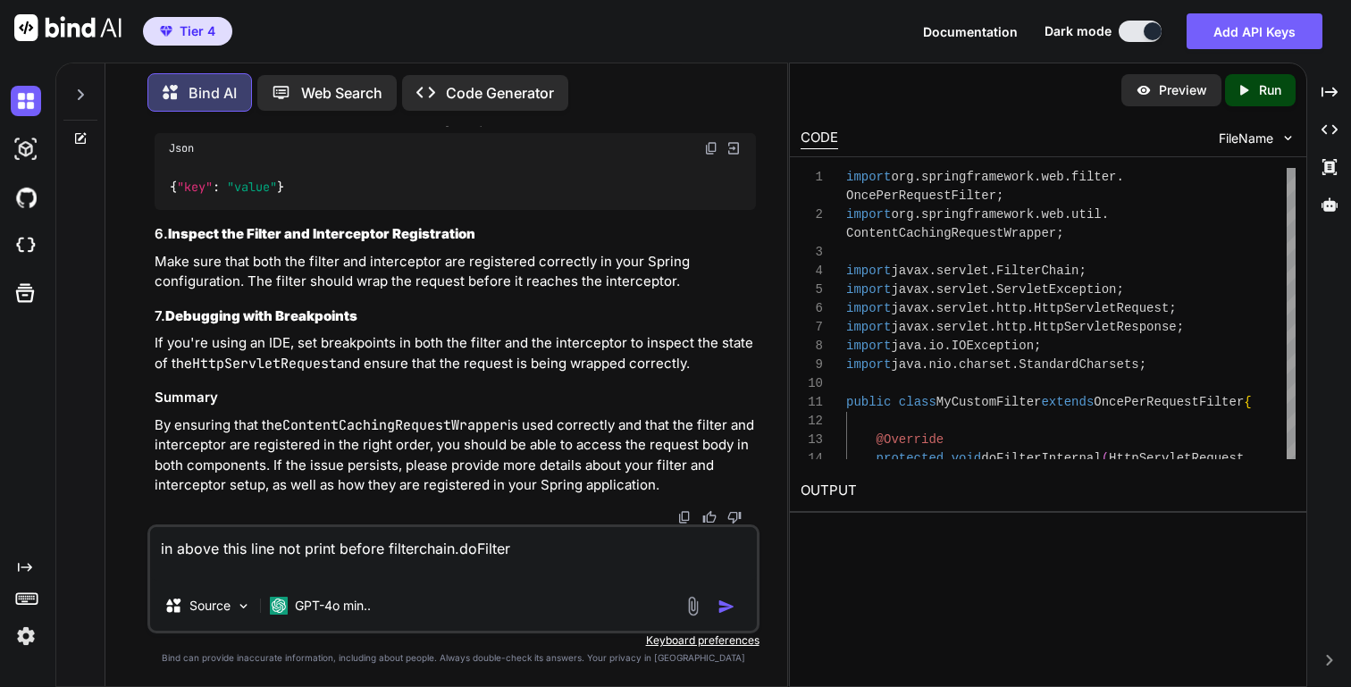
paste textarea "String requestBody = new String(wrappedRequest.getContentAsByteArray(), Standar…"
type textarea "in above this line not print before filterchain.doFilter String requestBody = n…"
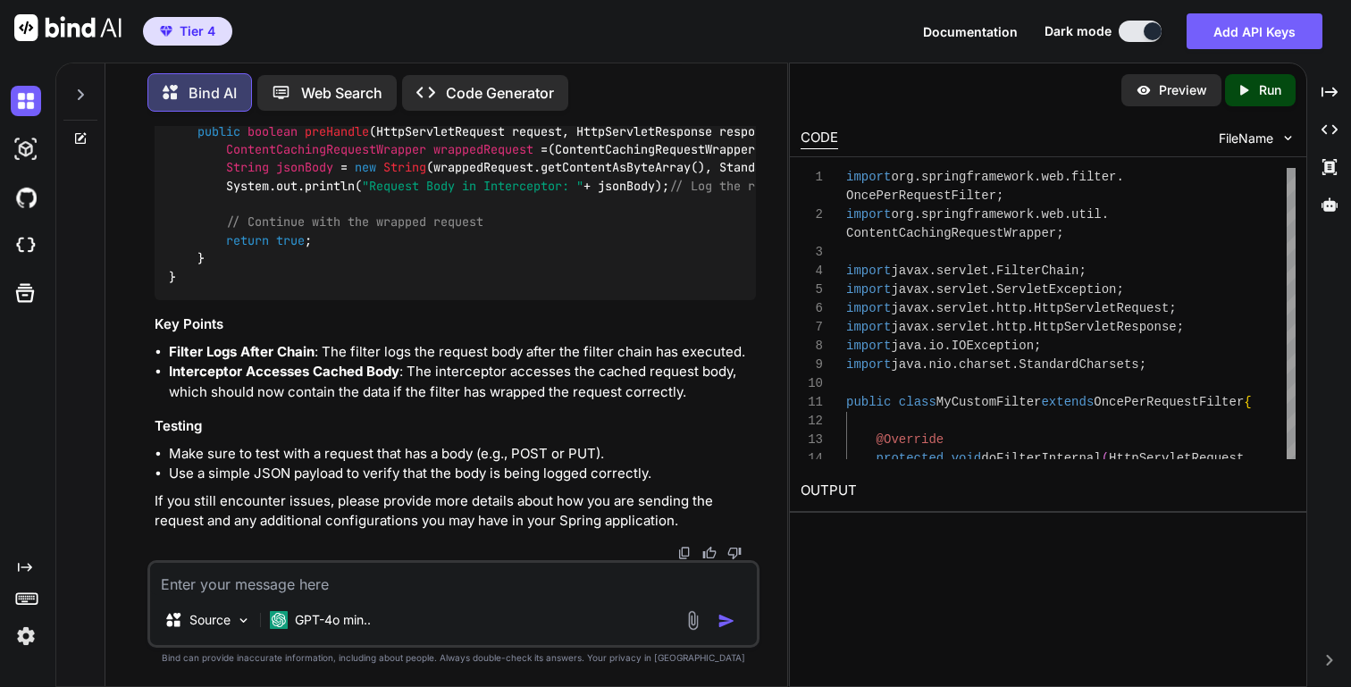
scroll to position [27171, 0]
click at [180, 357] on strong "Filter Logs After Chain" at bounding box center [242, 351] width 146 height 17
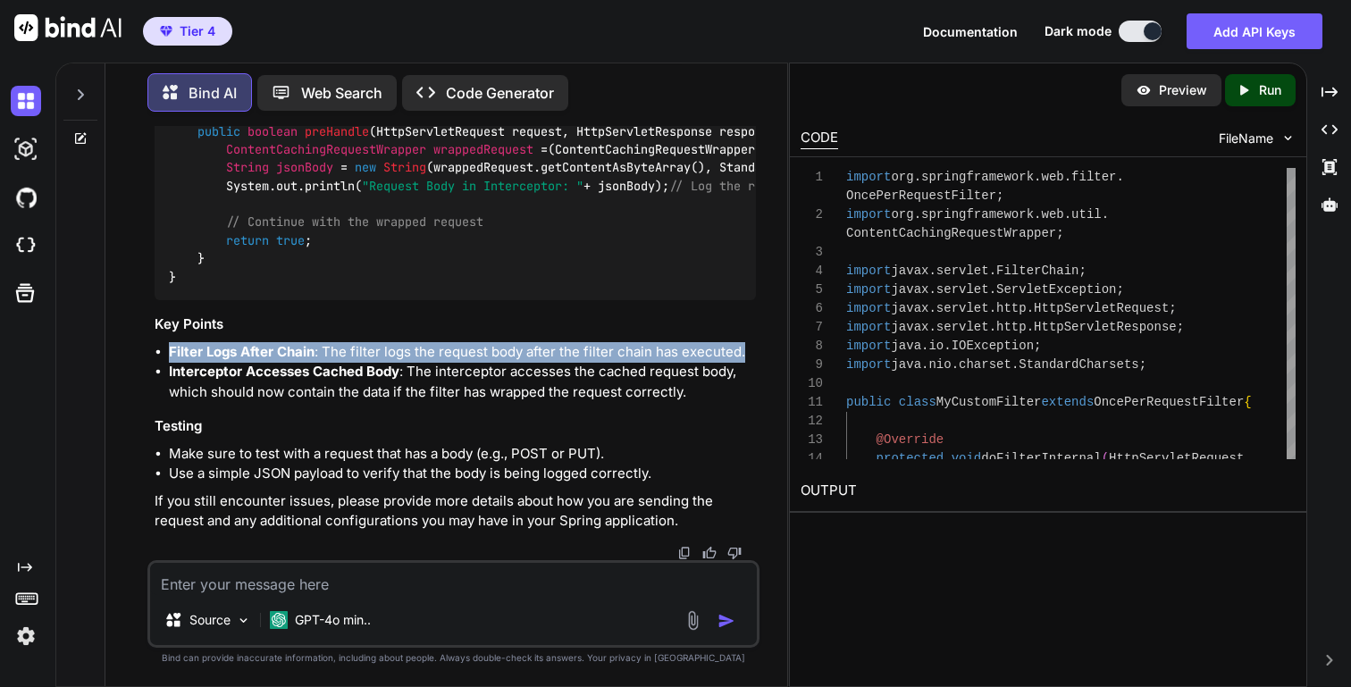
drag, startPoint x: 180, startPoint y: 357, endPoint x: 744, endPoint y: 351, distance: 563.9
click at [744, 351] on li "Filter Logs After Chain : The filter logs the request body after the filter cha…" at bounding box center [462, 352] width 586 height 21
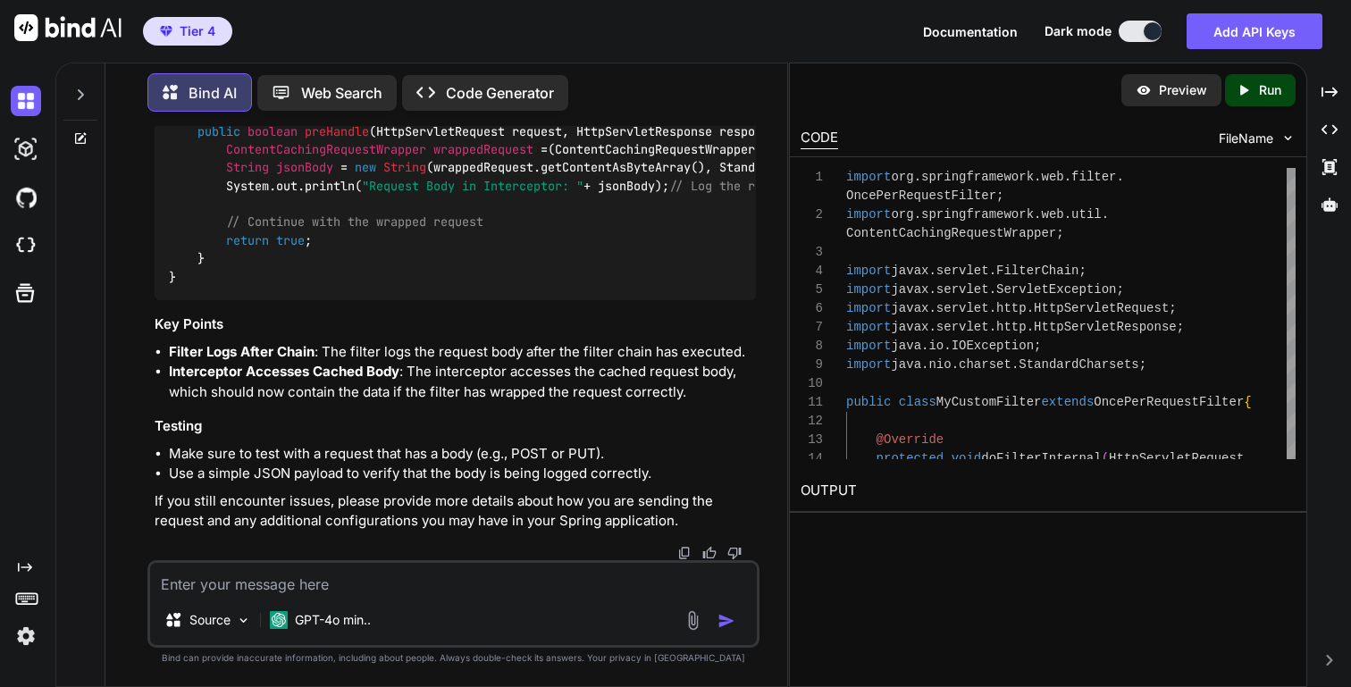
click at [274, 594] on textarea at bounding box center [453, 579] width 606 height 32
paste textarea "Filter Logs After Chain: The filter logs the request body after the filter chai…"
type textarea "How to check Filter Logs After Chain: The filter logs the request body after th…"
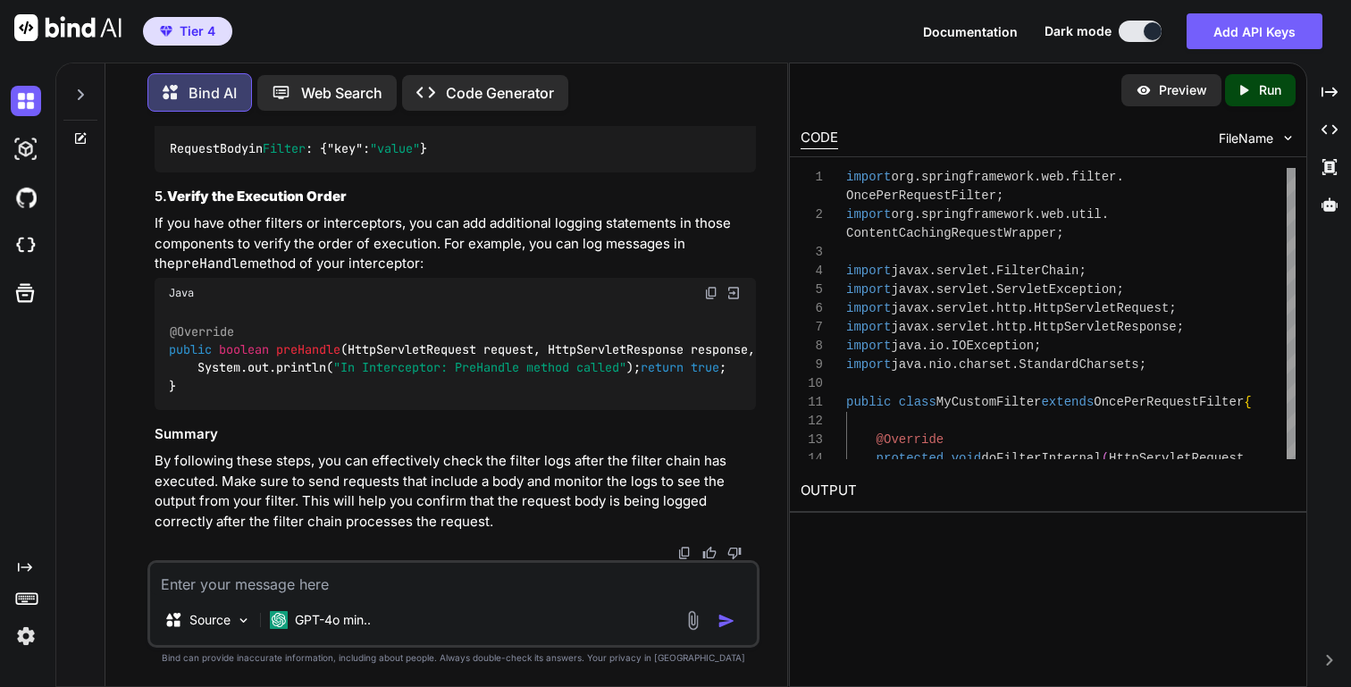
scroll to position [29072, 0]
click at [327, 587] on textarea at bounding box center [453, 579] width 606 height 32
type textarea "so tell order it printing"
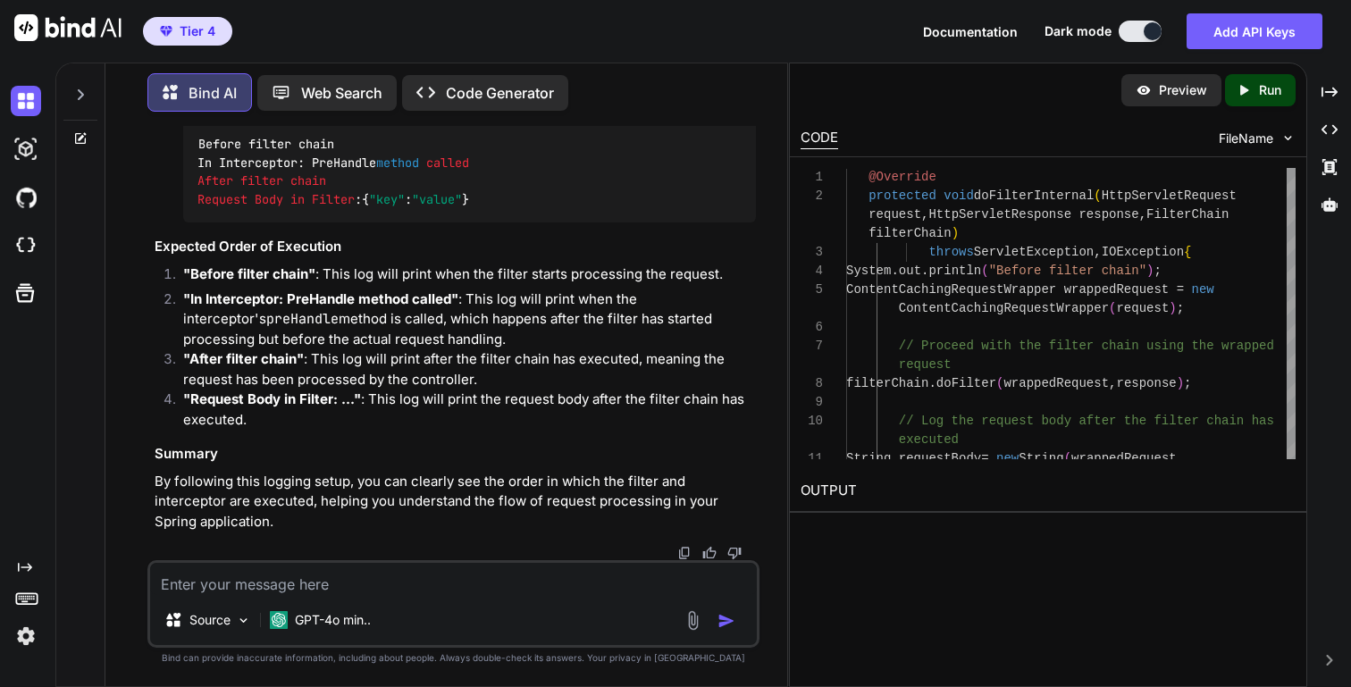
scroll to position [30379, 0]
click at [340, 566] on textarea at bounding box center [453, 579] width 606 height 32
click at [187, 300] on strong ""In Interceptor: PreHandle method called"" at bounding box center [320, 298] width 275 height 17
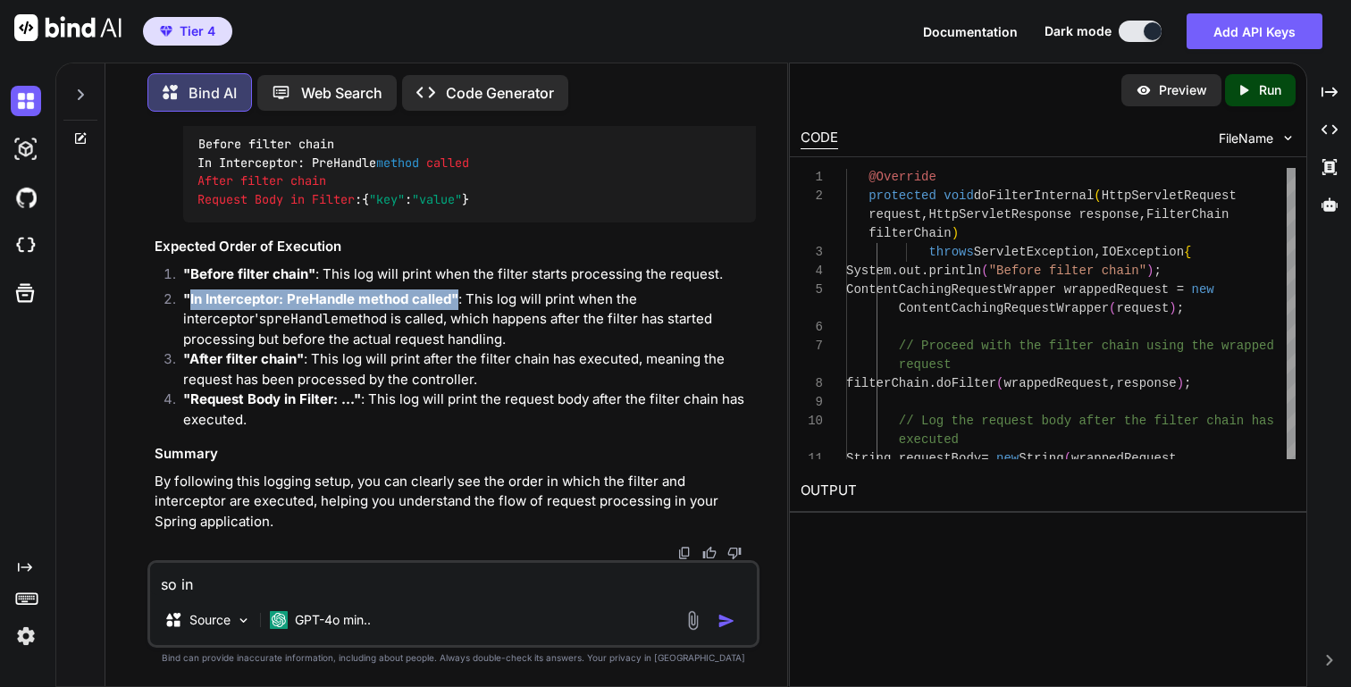
drag, startPoint x: 187, startPoint y: 300, endPoint x: 449, endPoint y: 304, distance: 261.9
click at [449, 304] on strong ""In Interceptor: PreHandle method called"" at bounding box center [320, 298] width 275 height 17
click at [256, 582] on textarea "so in" at bounding box center [453, 579] width 606 height 32
paste textarea "In Interceptor: PreHandle method called""
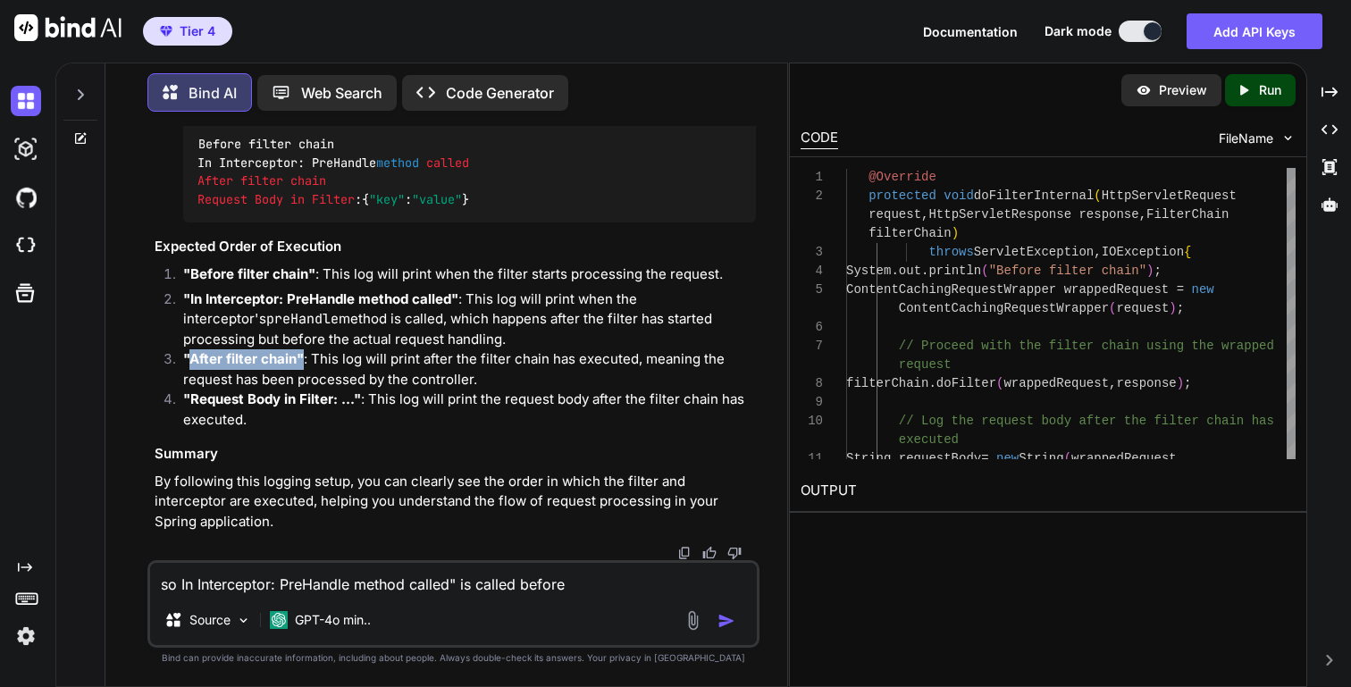
drag, startPoint x: 187, startPoint y: 360, endPoint x: 302, endPoint y: 362, distance: 115.3
click at [302, 362] on strong ""After filter chain"" at bounding box center [243, 358] width 121 height 17
click at [589, 576] on textarea "so In Interceptor: PreHandle method called" is called before" at bounding box center [453, 579] width 606 height 32
paste textarea "After filter chain""
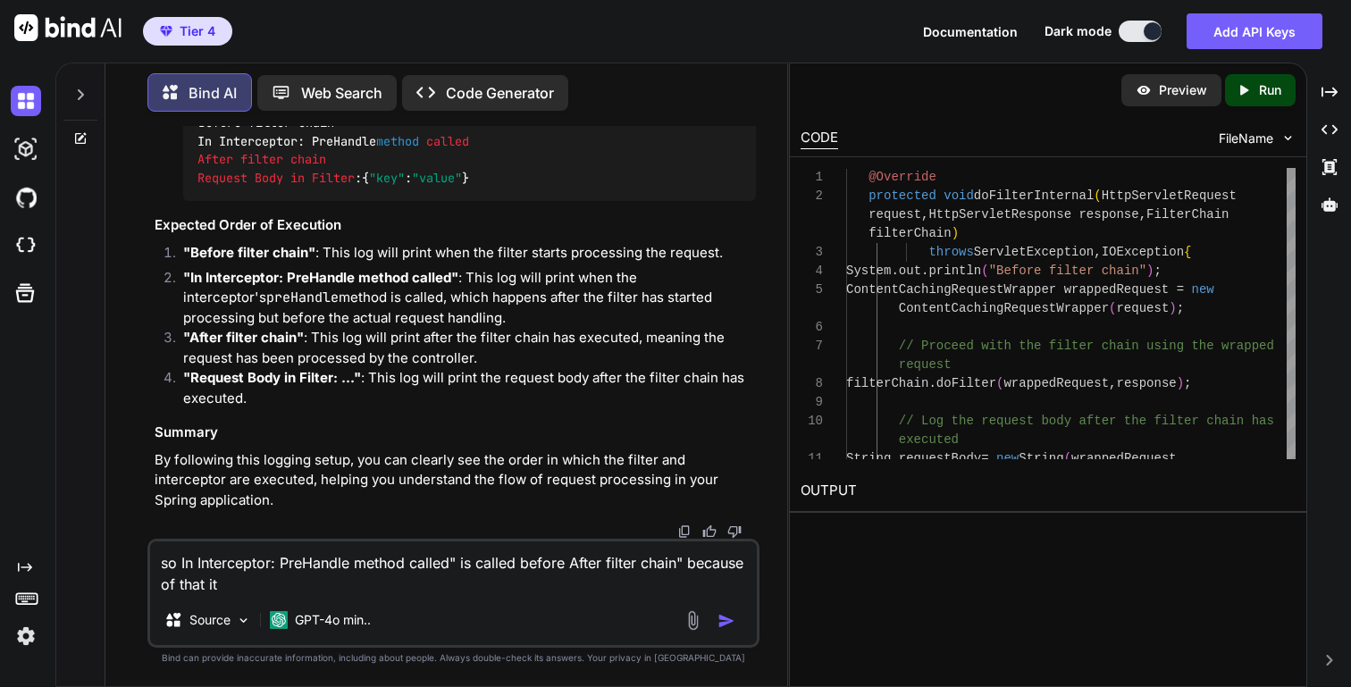
scroll to position [29734, 0]
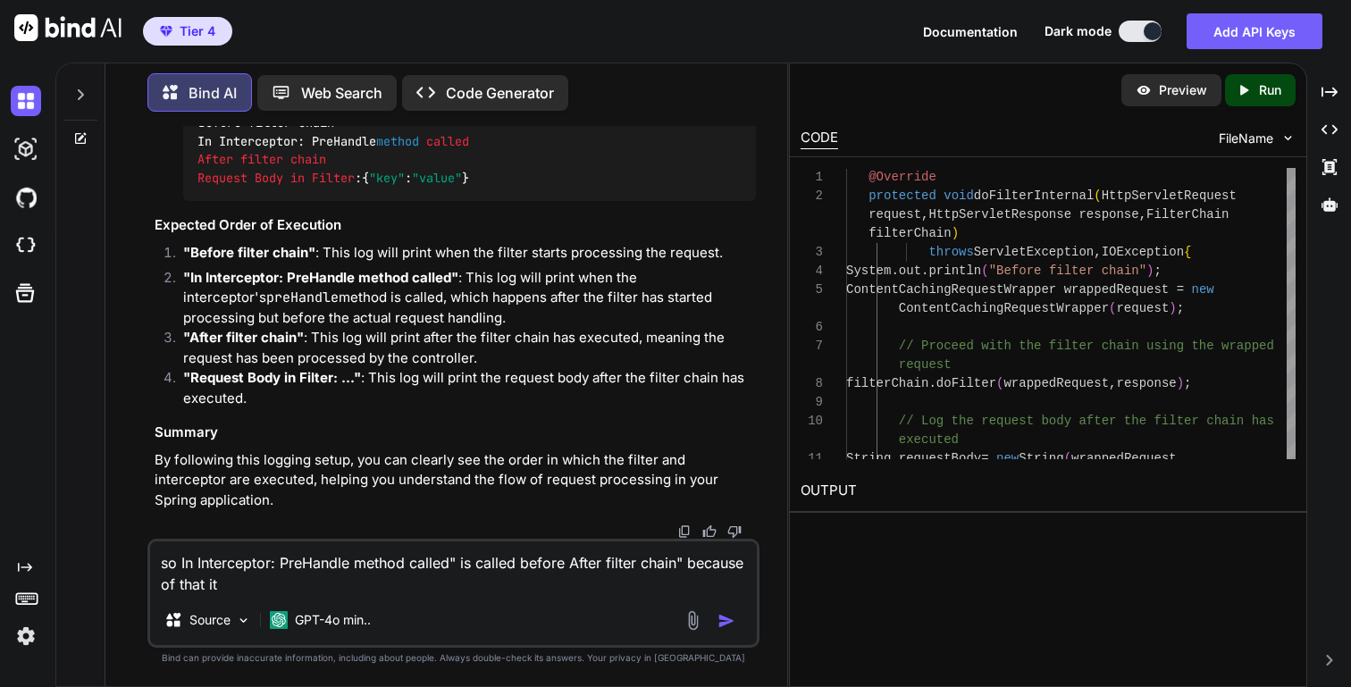
click at [260, 593] on textarea "so In Interceptor: PreHandle method called" is called before After filter chain…" at bounding box center [453, 569] width 606 height 54
paste textarea "ContentCachingRequestWrapper"
type textarea "so In Interceptor: PreHandle method called" is called before After filter chain…"
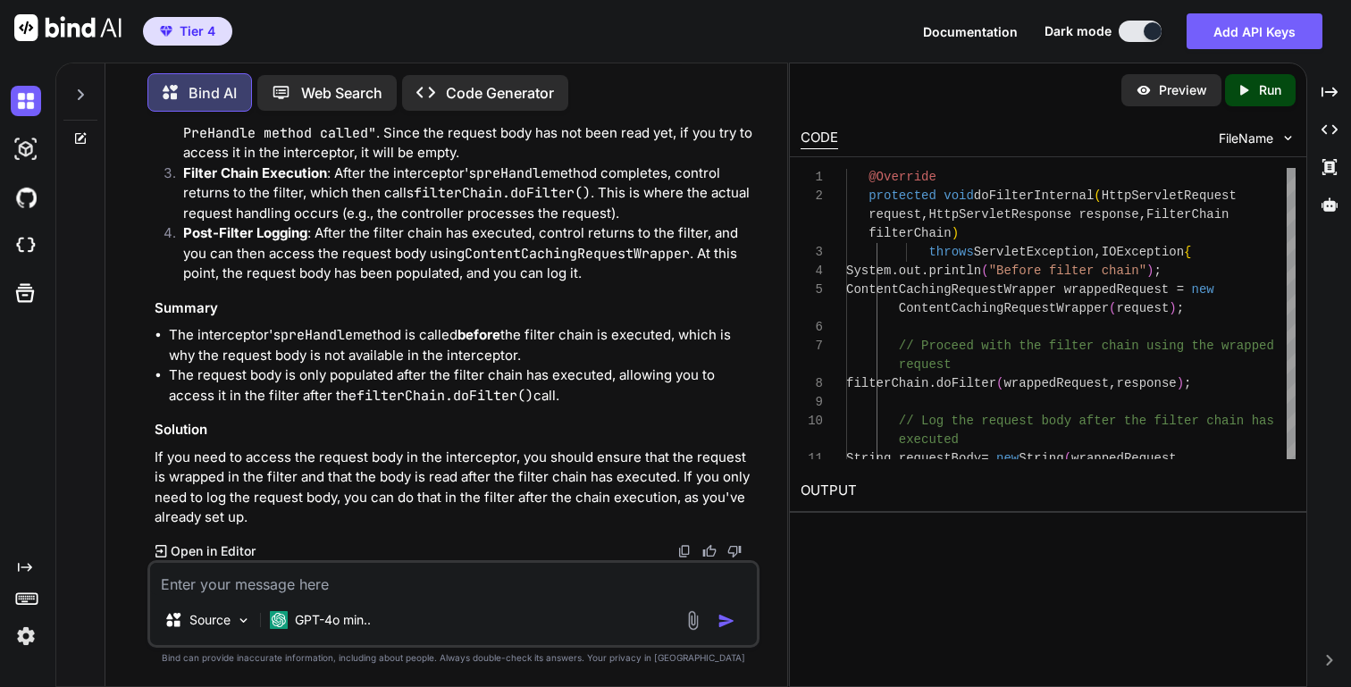
scroll to position [31148, 0]
click at [406, 578] on textarea at bounding box center [453, 579] width 606 height 32
click at [487, 581] on textarea "so then how I need to do" at bounding box center [453, 579] width 606 height 32
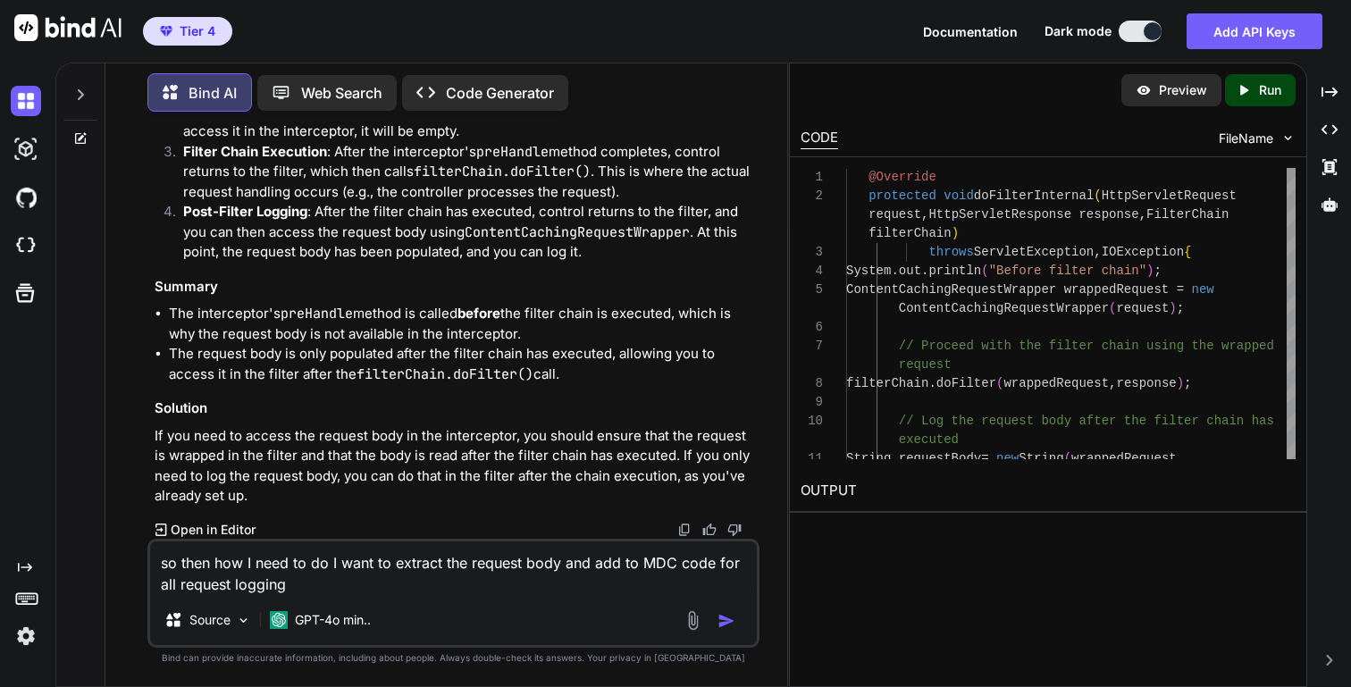
type textarea "so then how I need to do I want to extract the request body and add to MDC code…"
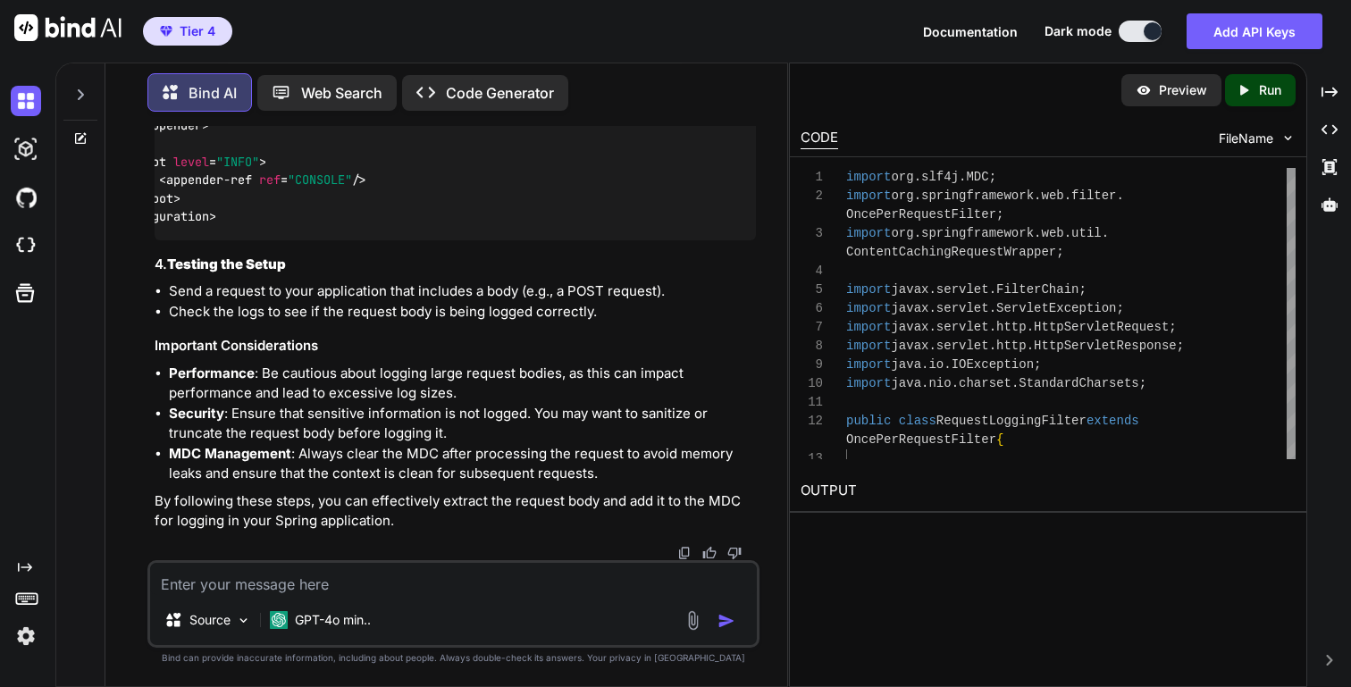
scroll to position [33166, 0]
click at [340, 584] on textarea at bounding box center [453, 579] width 606 height 32
type textarea "but above one mdc wont print all logs for single request"
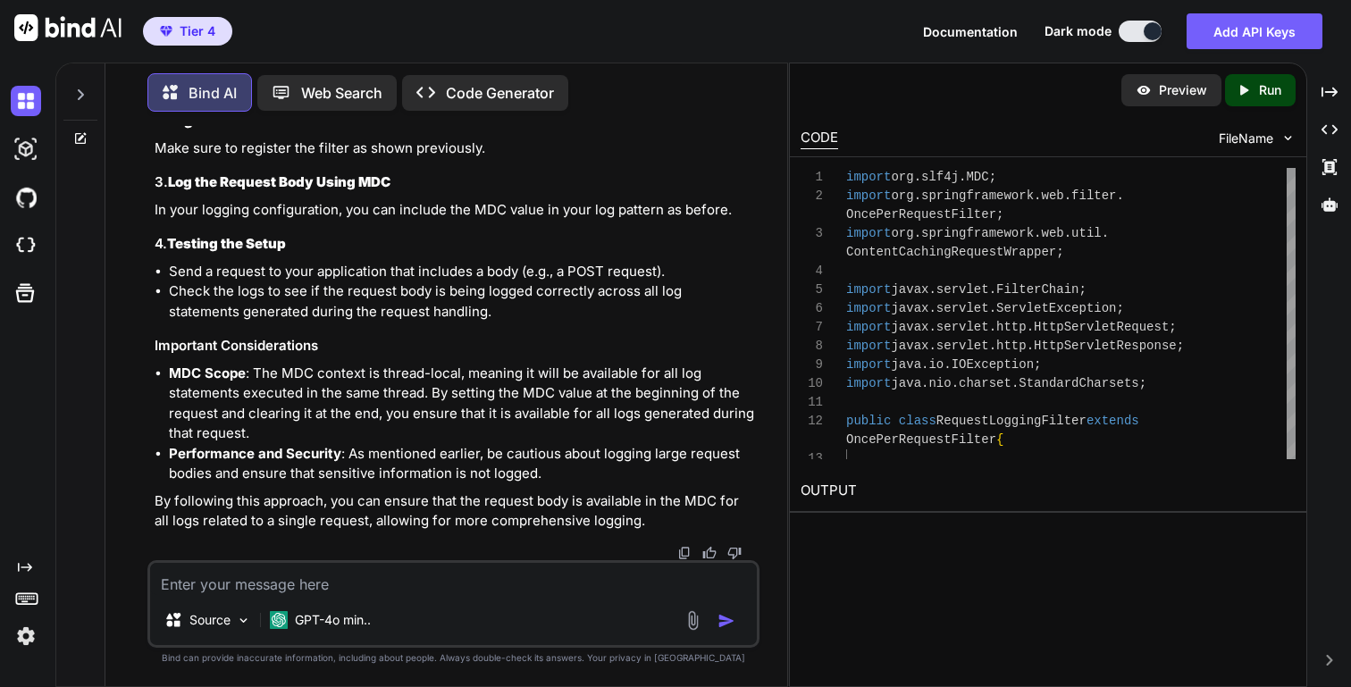
scroll to position [34506, 0]
click at [215, 221] on p "In your logging configuration, you can include the MDC value in your log patter…" at bounding box center [455, 210] width 601 height 21
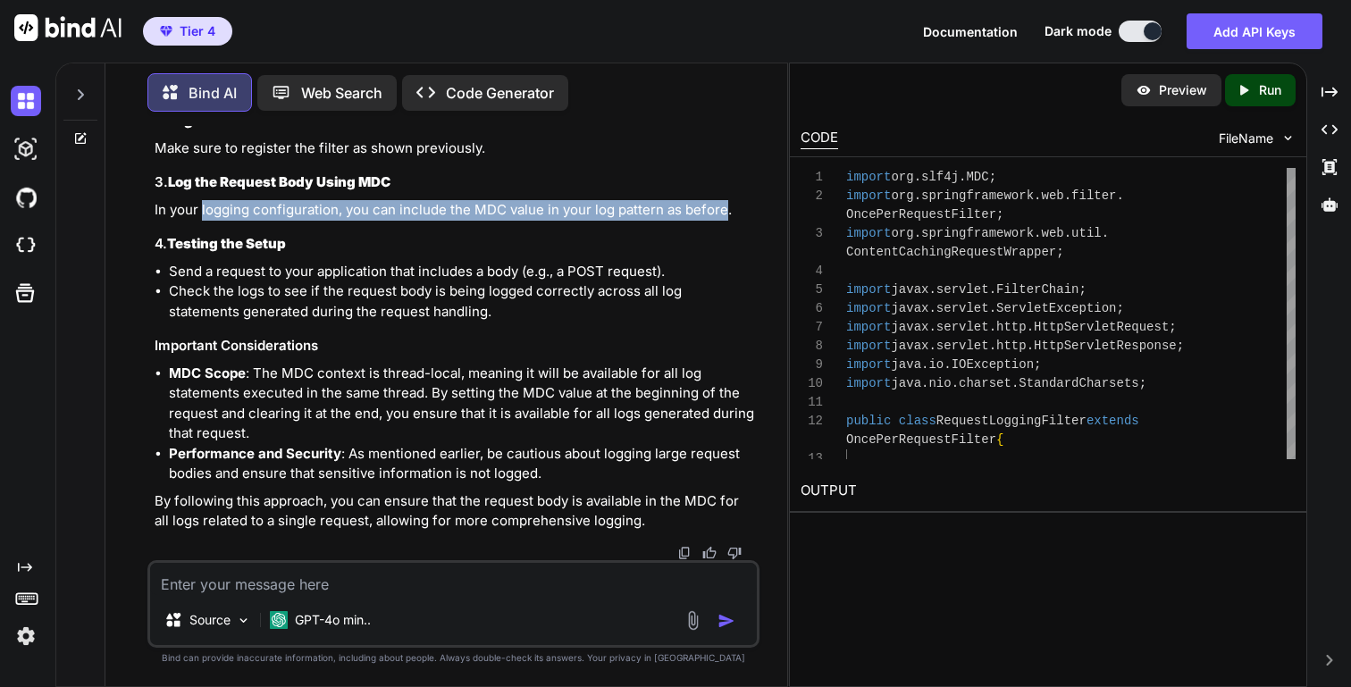
drag, startPoint x: 215, startPoint y: 382, endPoint x: 685, endPoint y: 378, distance: 469.2
click at [685, 221] on p "In your logging configuration, you can include the MDC value in your log patter…" at bounding box center [455, 210] width 601 height 21
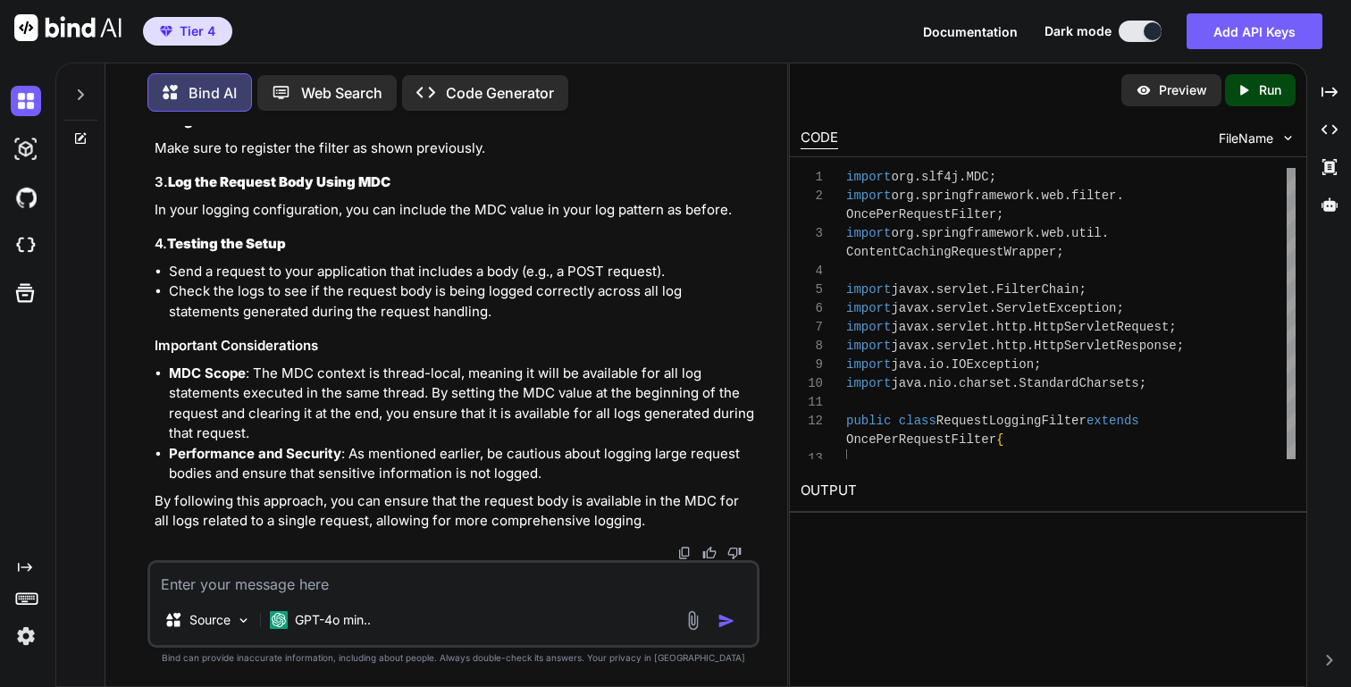
drag, startPoint x: 223, startPoint y: 265, endPoint x: 485, endPoint y: 265, distance: 262.7
click at [430, 594] on textarea at bounding box center [453, 579] width 606 height 32
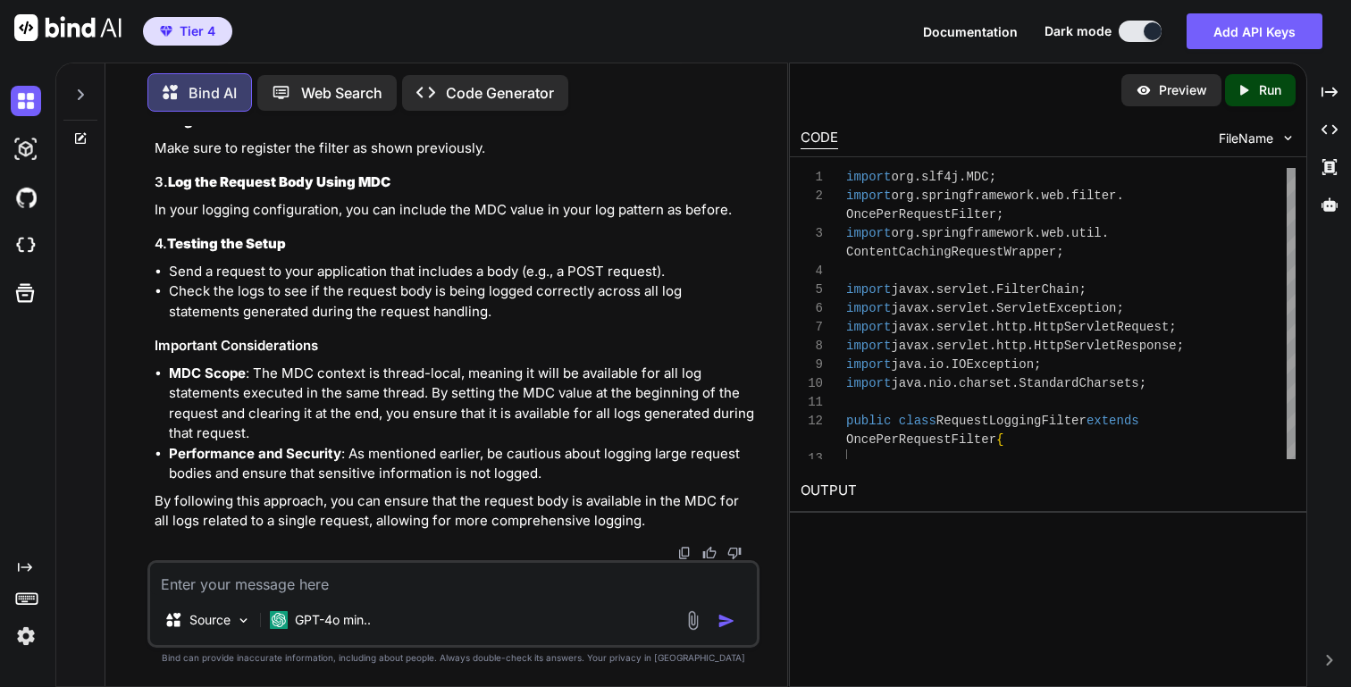
click at [357, 577] on textarea at bounding box center [453, 579] width 606 height 32
type textarea "above MDC value not printing all logs related to request"
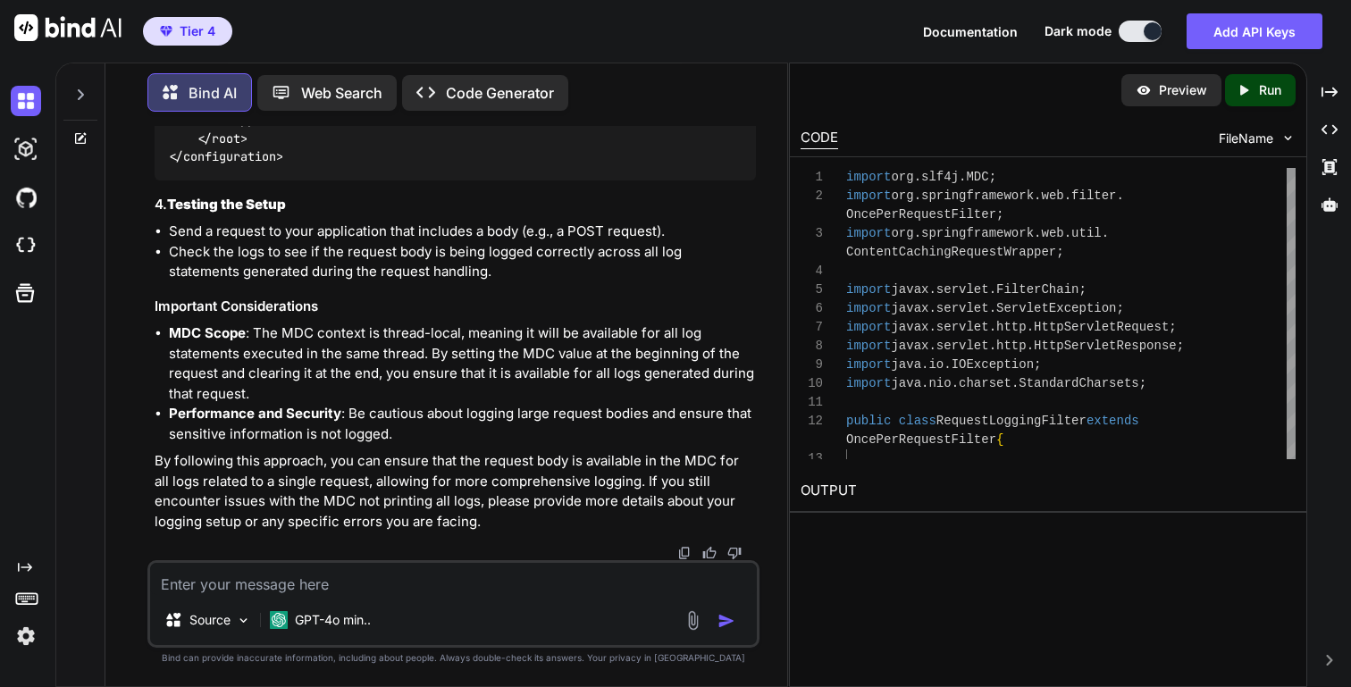
scroll to position [35965, 0]
drag, startPoint x: 214, startPoint y: 510, endPoint x: 177, endPoint y: 261, distance: 252.0
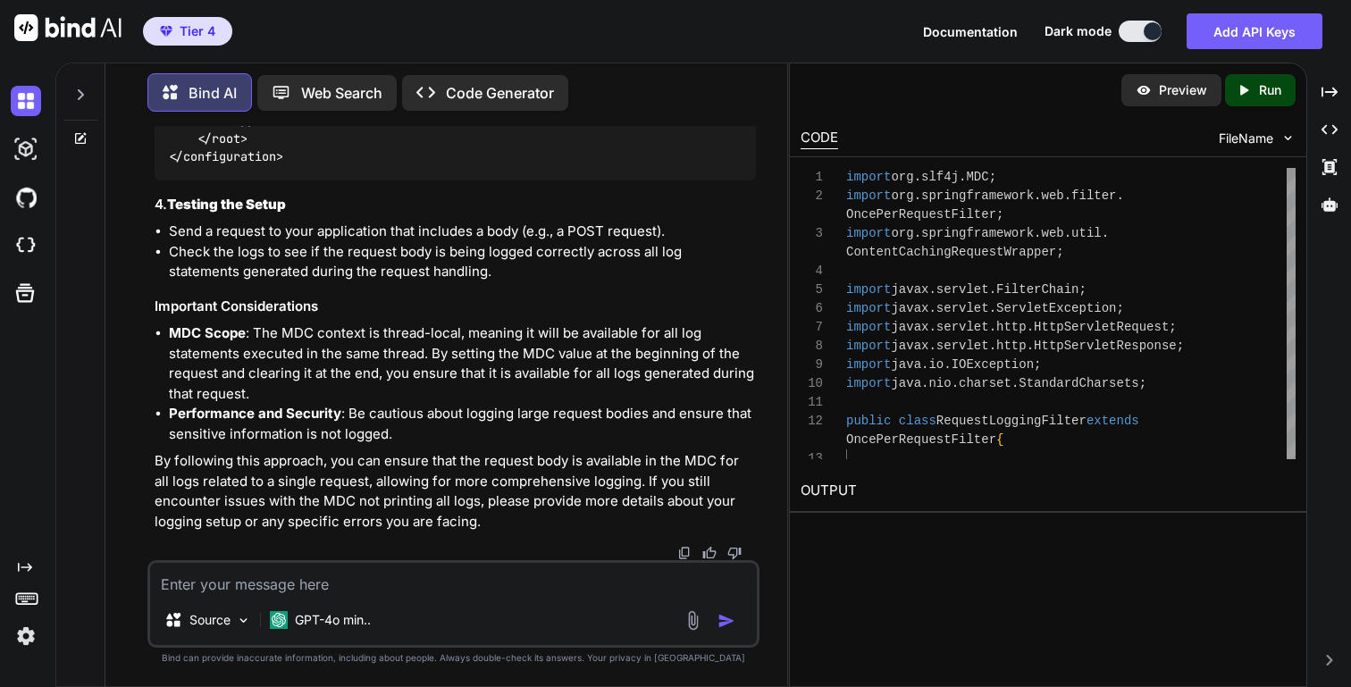
scroll to position [35689, 0]
drag, startPoint x: 238, startPoint y: 500, endPoint x: 198, endPoint y: 426, distance: 84.4
click at [340, 584] on textarea at bounding box center [453, 579] width 606 height 32
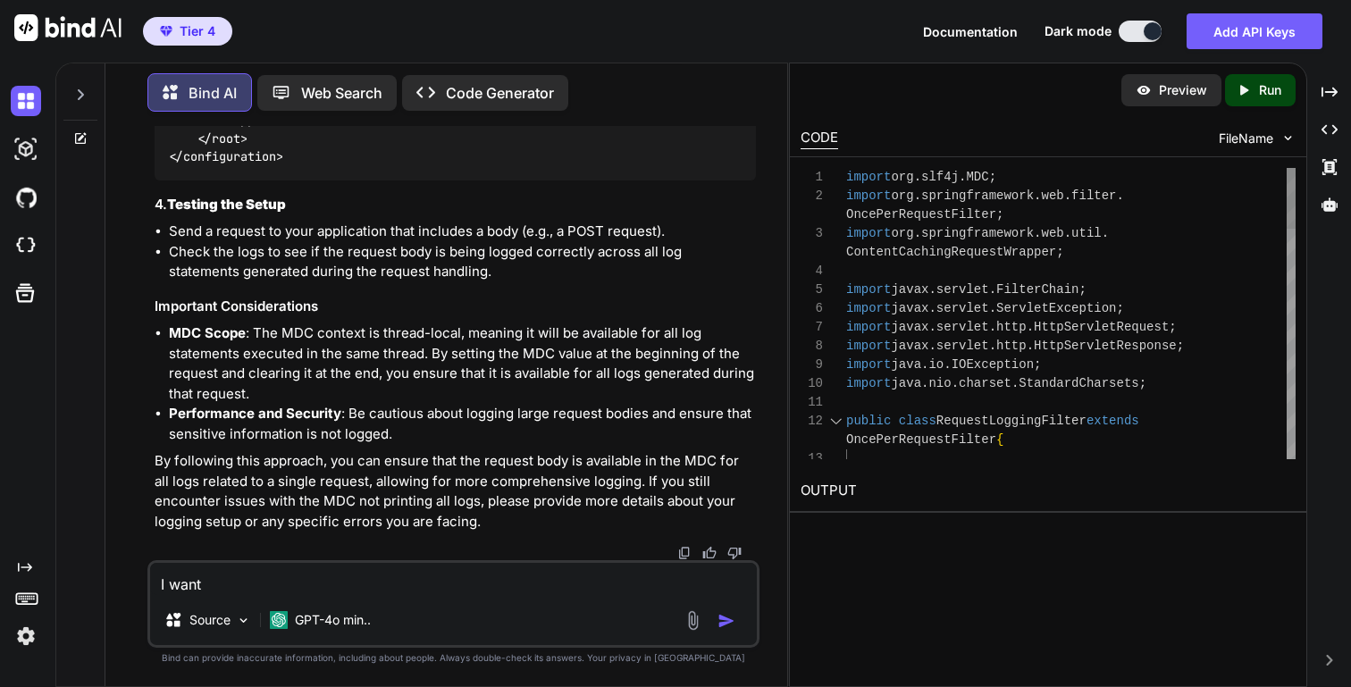
type textarea "I want"
